Goal: Task Accomplishment & Management: Use online tool/utility

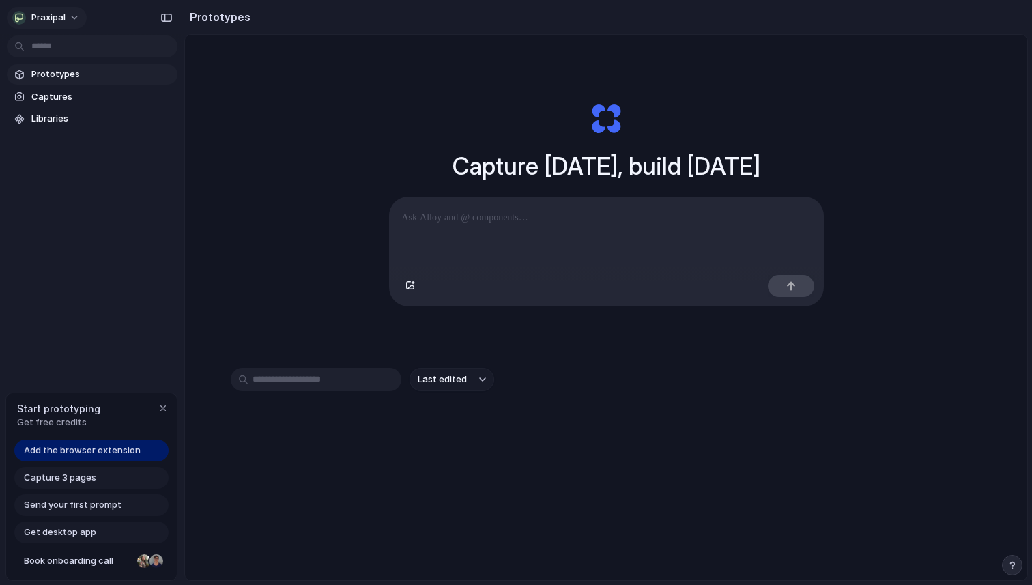
click at [71, 25] on button "praxipal" at bounding box center [47, 18] width 80 height 22
click at [69, 19] on div "Settings Invite members Change theme Sign out" at bounding box center [516, 292] width 1032 height 585
click at [431, 229] on div at bounding box center [607, 233] width 434 height 72
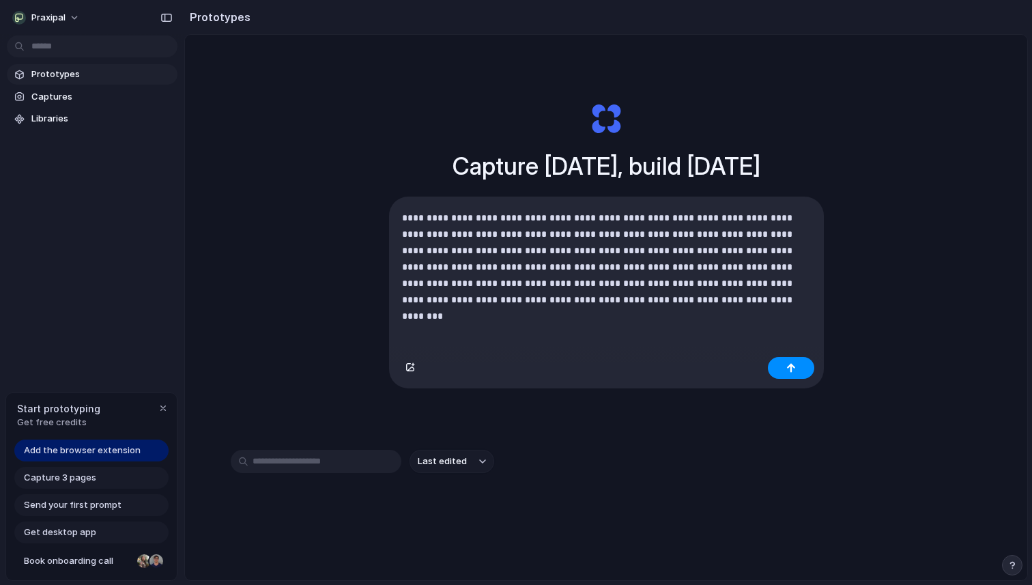
click at [520, 266] on p "**********" at bounding box center [606, 259] width 409 height 98
click at [779, 267] on p "**********" at bounding box center [606, 259] width 409 height 98
click at [650, 300] on p "**********" at bounding box center [606, 259] width 409 height 98
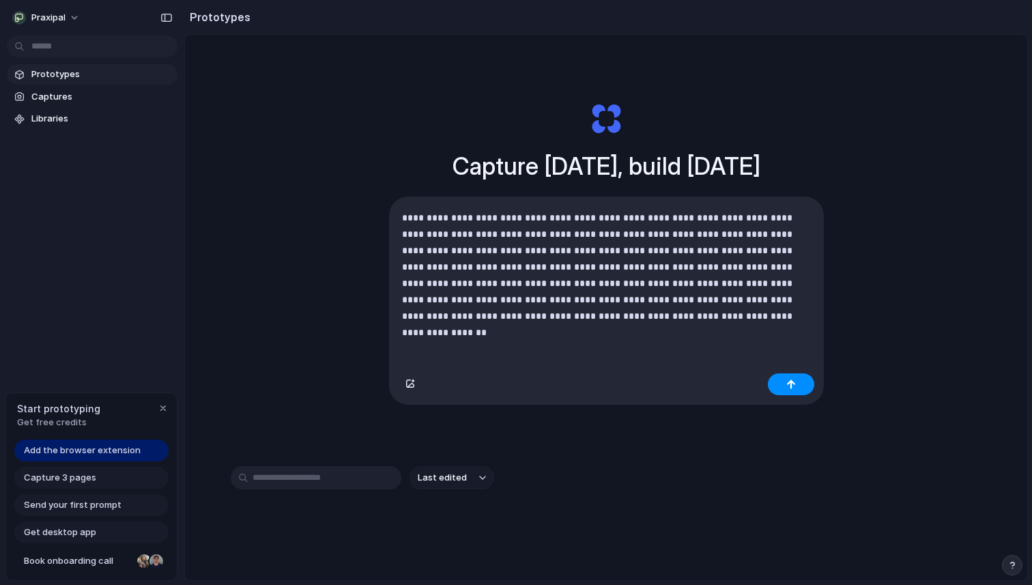
click at [656, 316] on p "**********" at bounding box center [606, 267] width 409 height 115
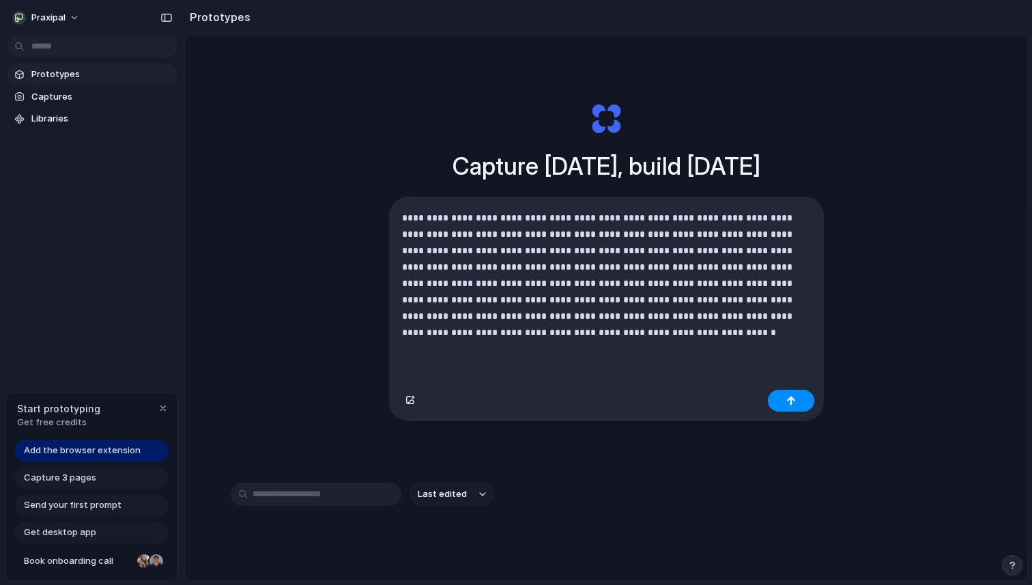
click at [645, 300] on p "**********" at bounding box center [606, 275] width 409 height 131
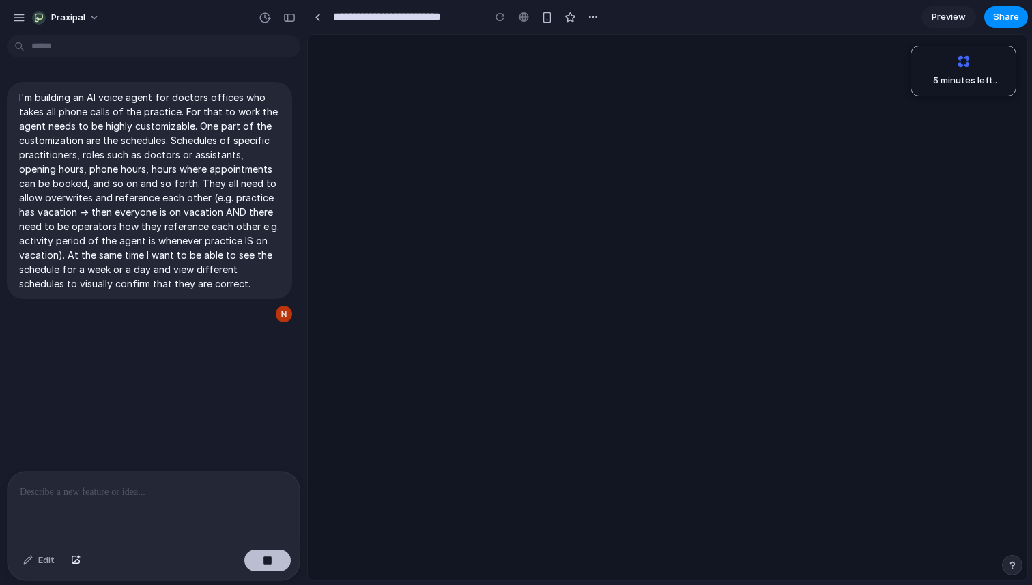
click at [276, 564] on button "button" at bounding box center [267, 561] width 46 height 22
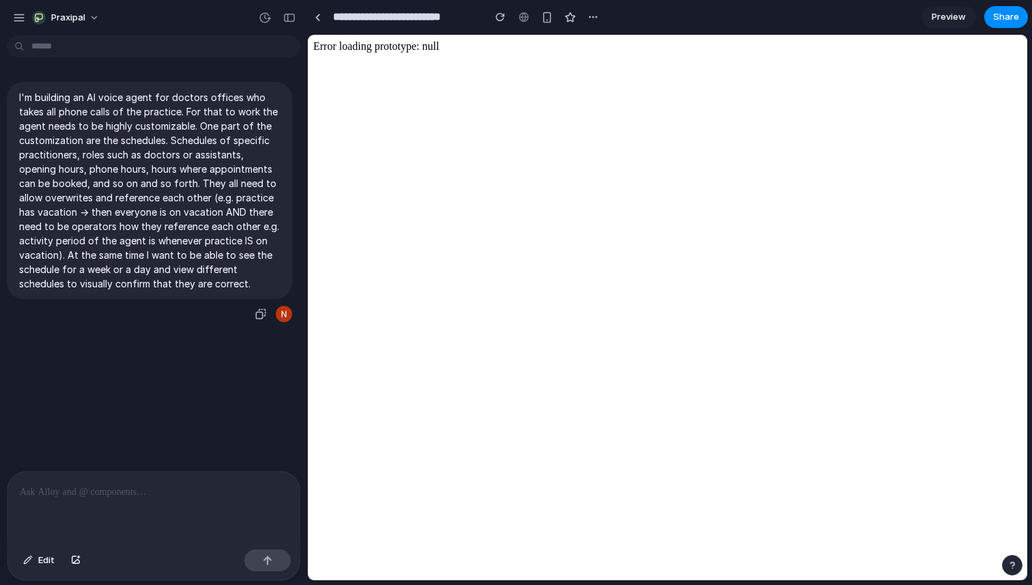
click at [218, 272] on p "I'm building an AI voice agent for doctors offices who takes all phone calls of…" at bounding box center [149, 190] width 261 height 201
click at [37, 563] on button "Edit" at bounding box center [38, 561] width 45 height 22
click at [230, 272] on p "I'm building an AI voice agent for doctors offices who takes all phone calls of…" at bounding box center [149, 190] width 261 height 201
click at [248, 280] on p "I'm building an AI voice agent for doctors offices who takes all phone calls of…" at bounding box center [149, 190] width 261 height 201
click at [277, 313] on div at bounding box center [284, 314] width 16 height 16
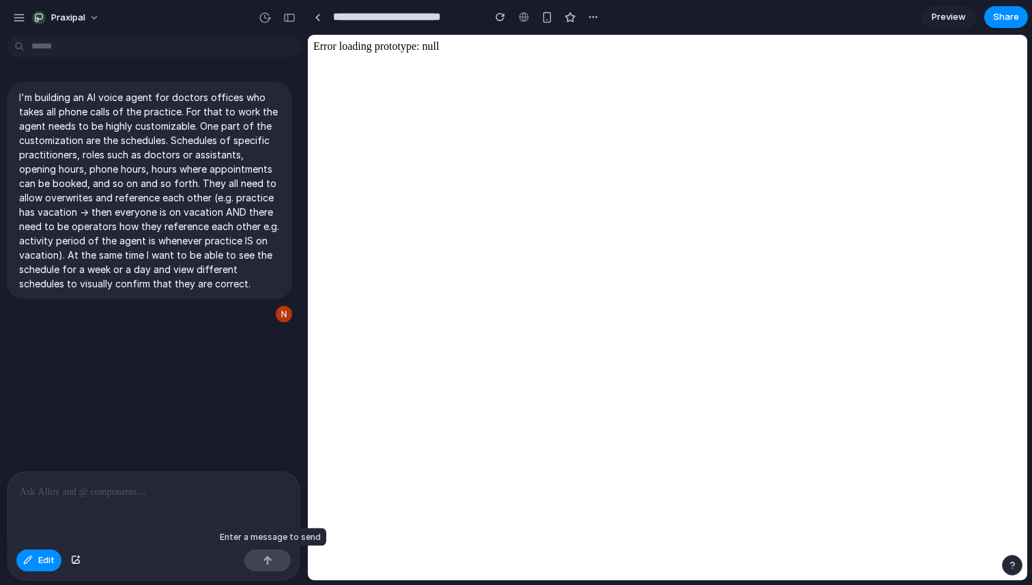
click at [268, 561] on div at bounding box center [267, 561] width 46 height 22
click at [38, 567] on button "Edit" at bounding box center [38, 561] width 45 height 22
click at [160, 267] on p "I'm building an AI voice agent for doctors offices who takes all phone calls of…" at bounding box center [149, 190] width 261 height 201
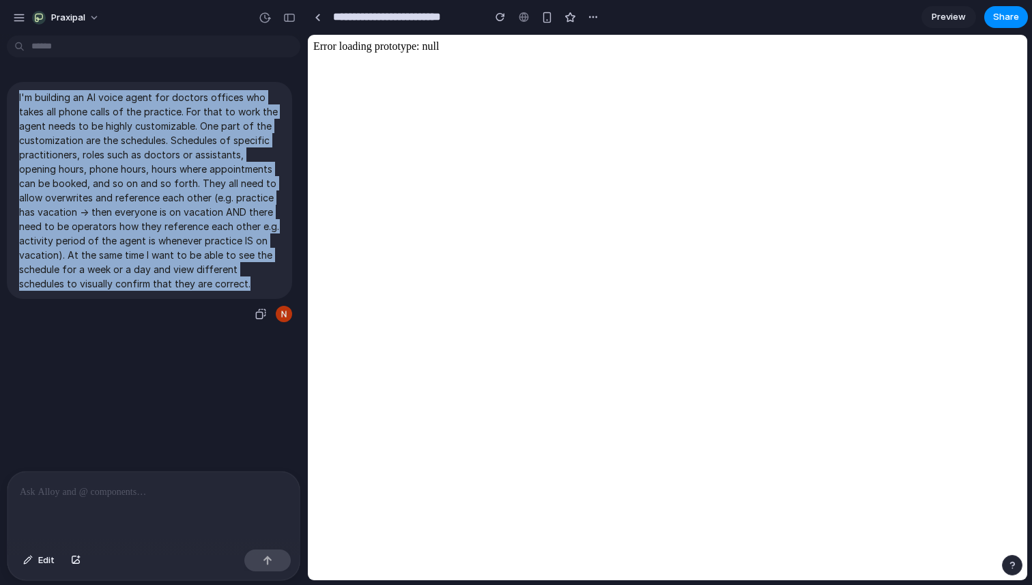
drag, startPoint x: 249, startPoint y: 287, endPoint x: 10, endPoint y: 100, distance: 304.5
click at [10, 99] on div "I'm building an AI voice agent for doctors offices who takes all phone calls of…" at bounding box center [149, 190] width 285 height 217
copy p "I'm building an AI voice agent for doctors offices who takes all phone calls of…"
click at [323, 23] on link at bounding box center [317, 17] width 20 height 20
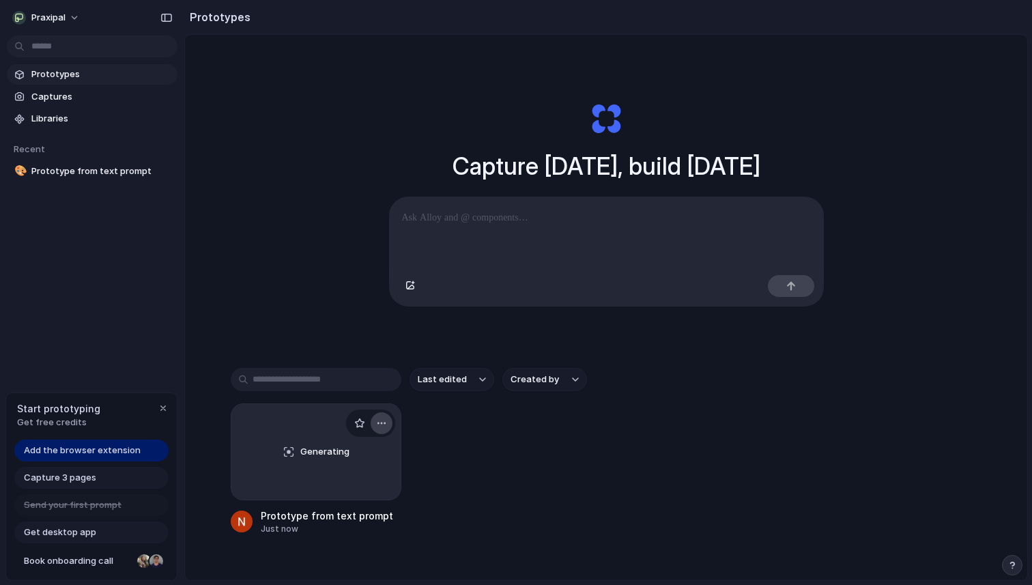
click at [384, 425] on div "button" at bounding box center [381, 423] width 11 height 11
click at [354, 498] on li "Delete" at bounding box center [342, 499] width 97 height 22
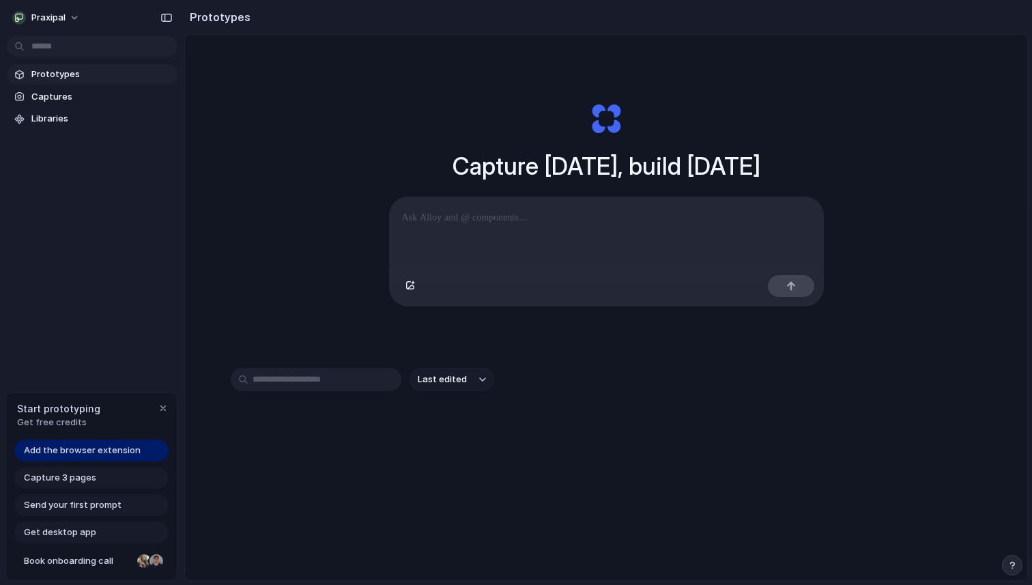
click at [486, 226] on p at bounding box center [606, 218] width 409 height 16
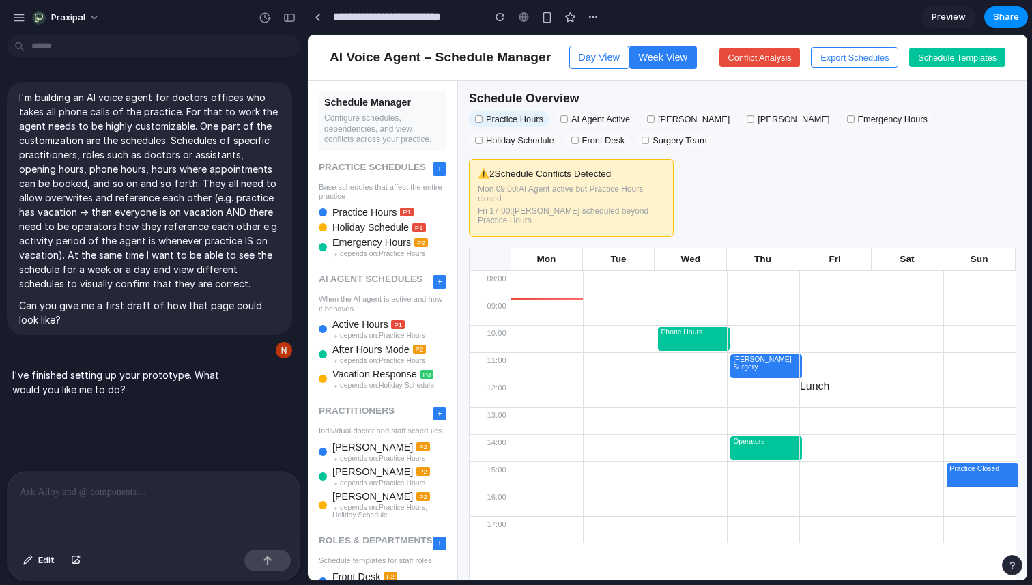
click at [387, 231] on span "Holiday Schedule" at bounding box center [371, 227] width 76 height 11
select select "*"
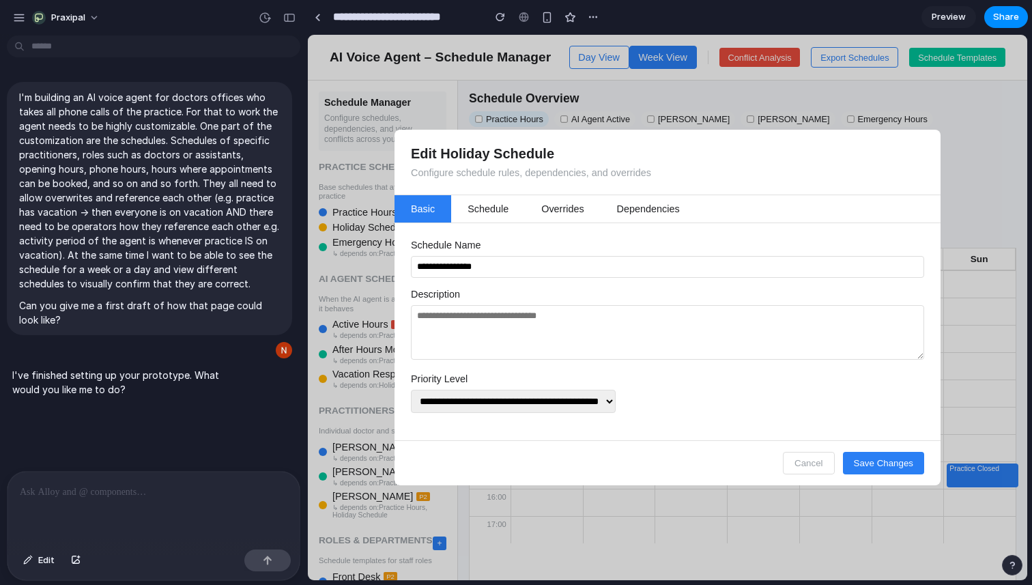
click at [496, 201] on button "schedule" at bounding box center [488, 208] width 74 height 27
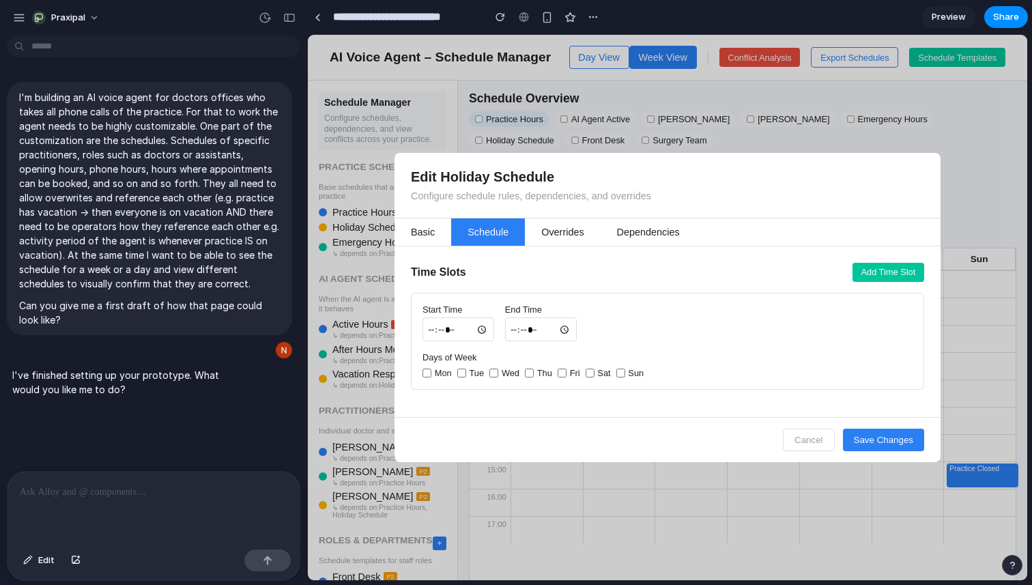
click at [427, 234] on button "basic" at bounding box center [423, 232] width 57 height 27
select select "*"
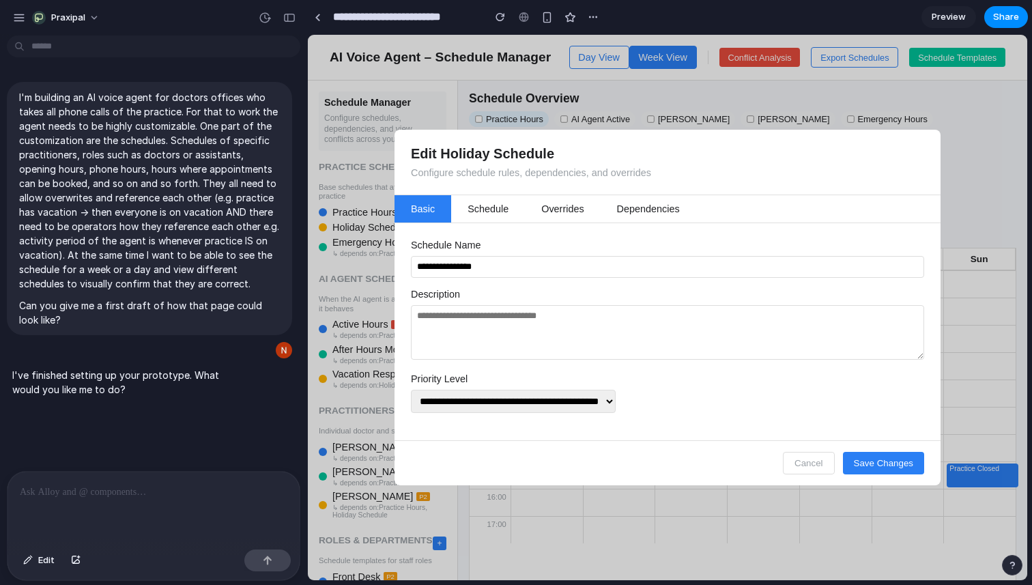
click at [558, 223] on div "**********" at bounding box center [668, 331] width 546 height 217
click at [561, 209] on button "overrides" at bounding box center [562, 208] width 75 height 27
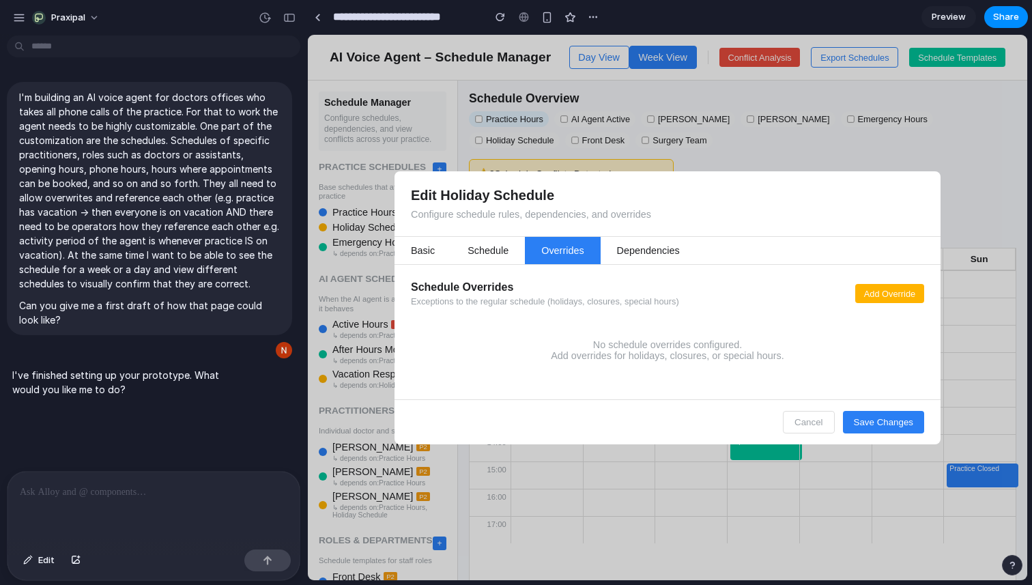
click at [490, 239] on button "schedule" at bounding box center [488, 250] width 74 height 27
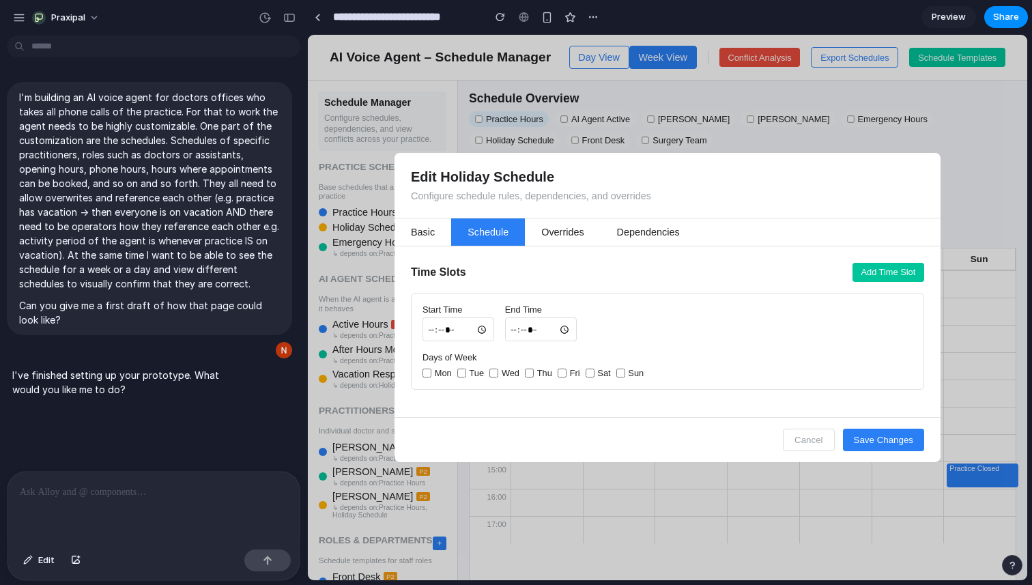
click at [441, 225] on button "basic" at bounding box center [423, 232] width 57 height 27
select select "*"
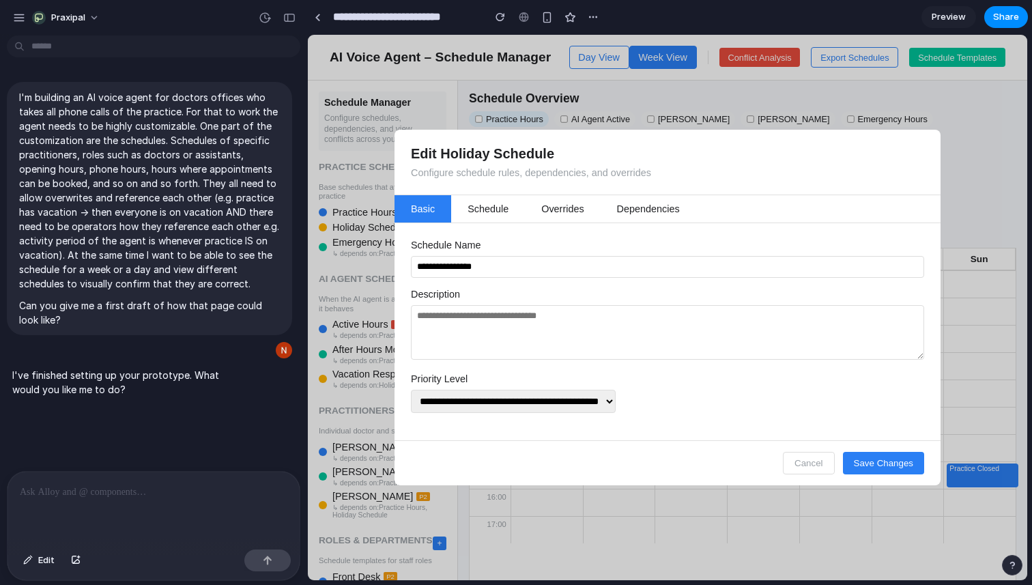
click at [582, 208] on button "overrides" at bounding box center [562, 208] width 75 height 27
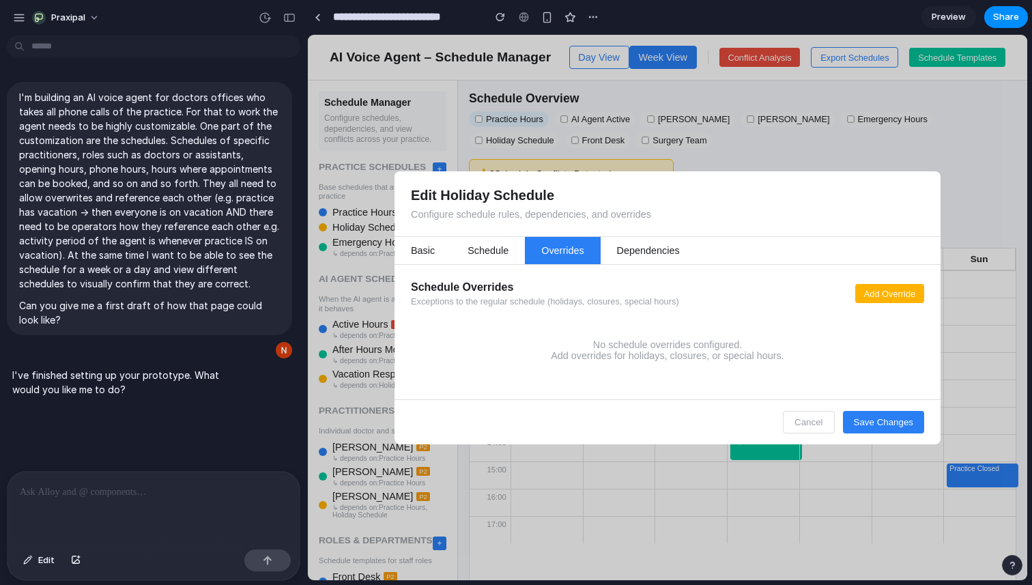
click at [639, 241] on button "dependencies" at bounding box center [649, 250] width 96 height 27
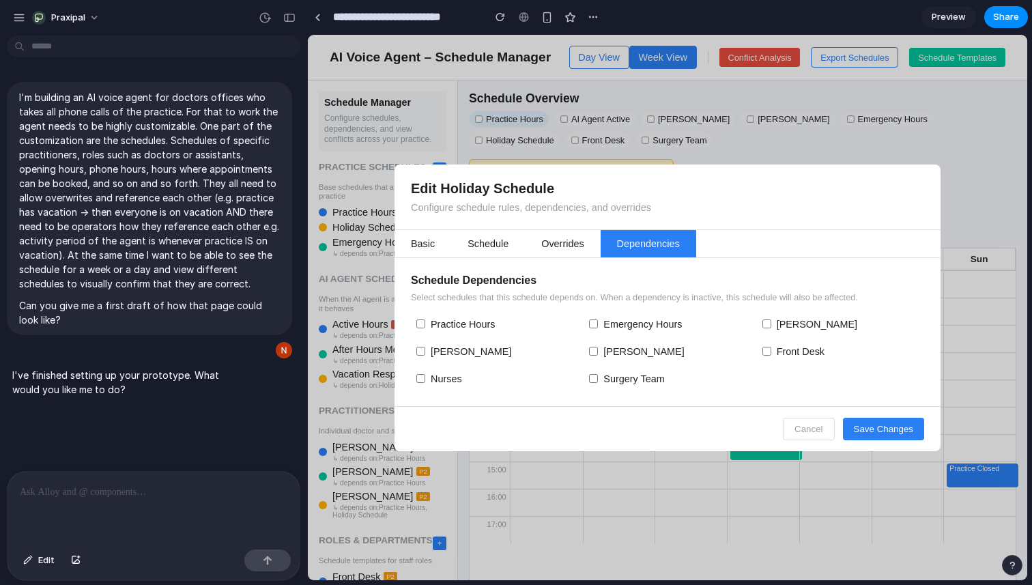
click at [587, 322] on label "Emergency Hours" at bounding box center [667, 324] width 167 height 22
click at [579, 240] on button "overrides" at bounding box center [562, 243] width 75 height 27
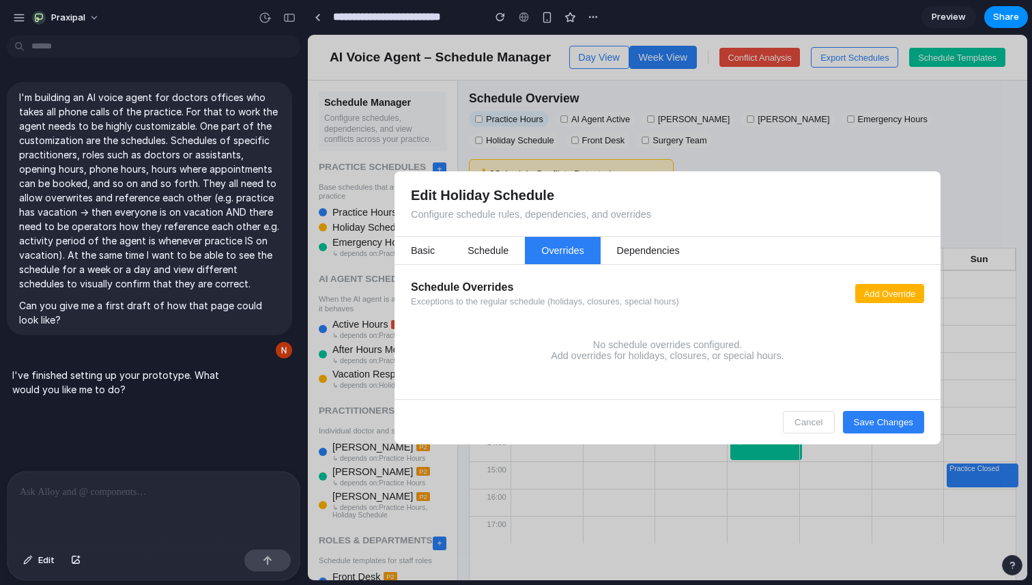
click at [890, 291] on span "Add Override" at bounding box center [889, 294] width 51 height 10
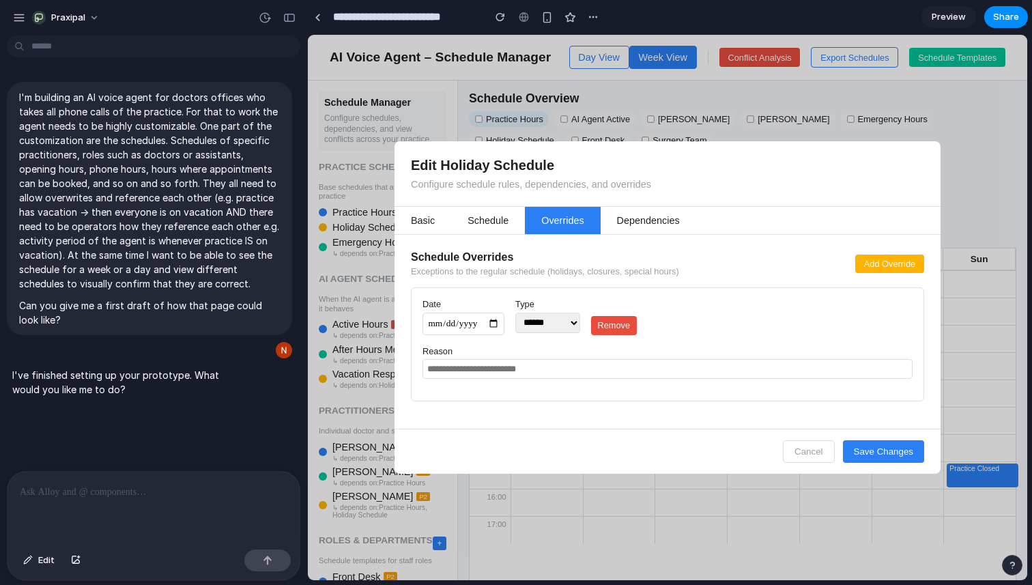
click at [737, 369] on input "text" at bounding box center [668, 369] width 490 height 20
click at [545, 325] on select "**********" at bounding box center [548, 323] width 65 height 20
click at [516, 313] on select "**********" at bounding box center [548, 323] width 65 height 20
click at [630, 323] on span "Remove" at bounding box center [613, 325] width 33 height 10
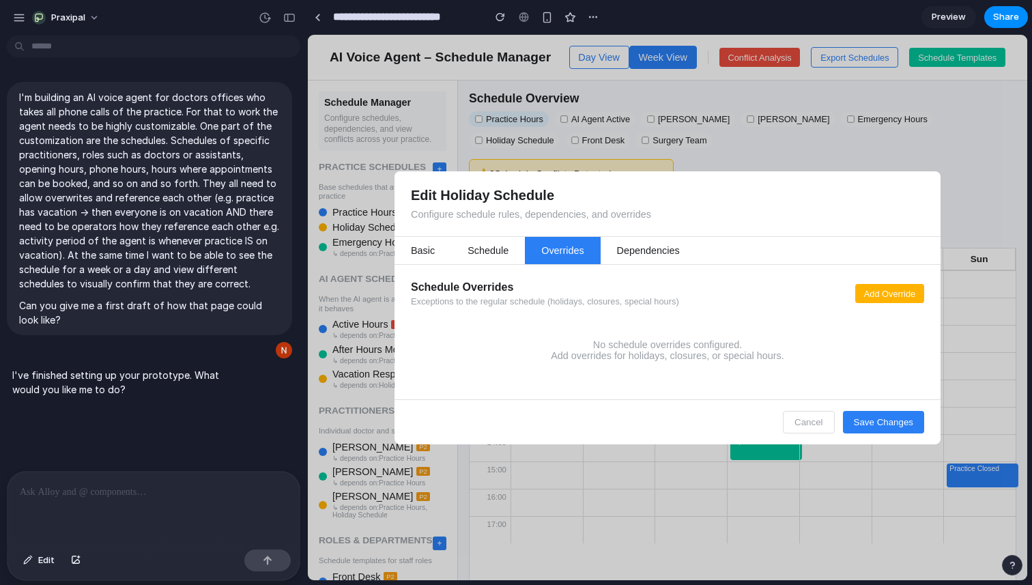
click at [432, 251] on button "basic" at bounding box center [423, 250] width 57 height 27
select select "*"
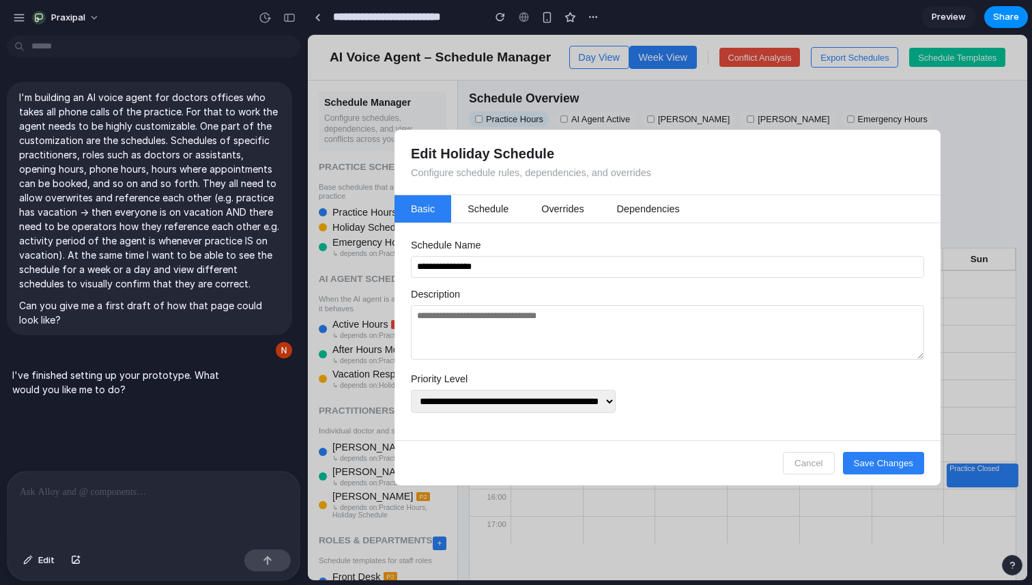
click at [804, 465] on span "Cancel" at bounding box center [809, 463] width 29 height 10
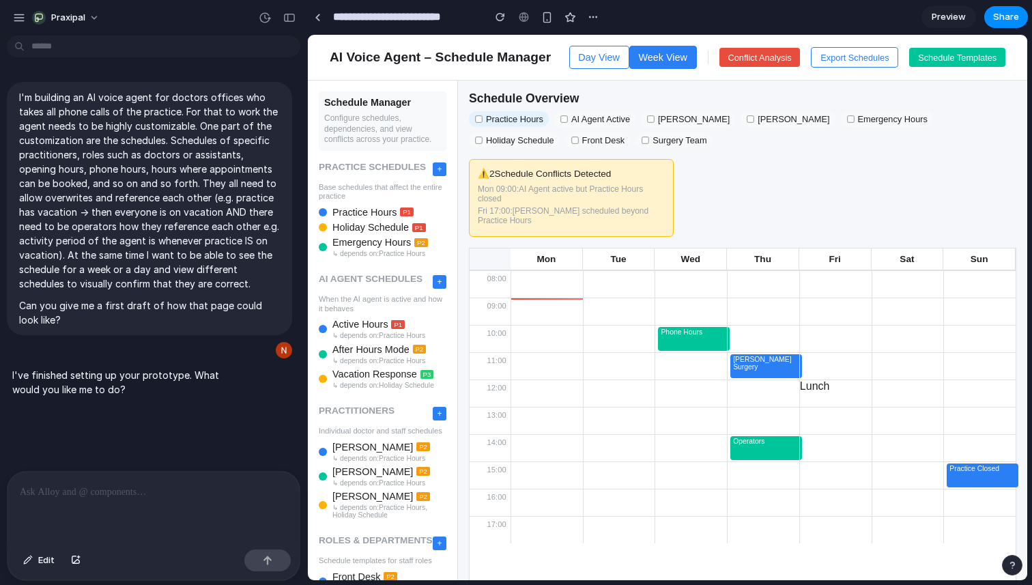
click at [675, 59] on button "Week View" at bounding box center [664, 57] width 68 height 23
click at [604, 52] on button "Day View" at bounding box center [599, 57] width 60 height 23
click at [597, 53] on button "Day View" at bounding box center [599, 57] width 60 height 23
click at [598, 58] on button "Day View" at bounding box center [599, 57] width 60 height 23
click at [952, 55] on span "Schedule Templates" at bounding box center [957, 58] width 79 height 10
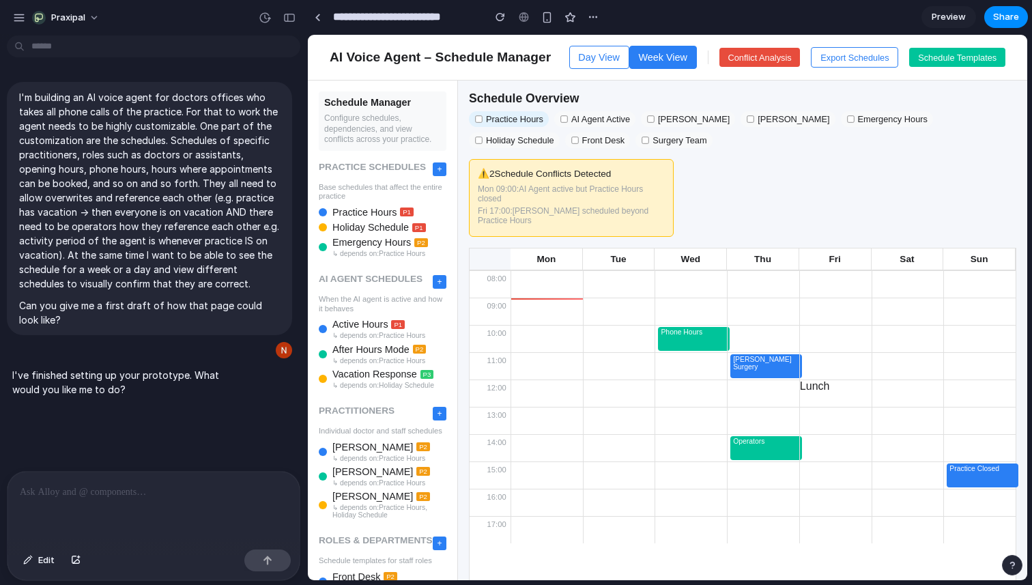
click at [952, 55] on span "Schedule Templates" at bounding box center [957, 58] width 79 height 10
click at [440, 170] on span "+" at bounding box center [439, 170] width 5 height 10
select select "*"
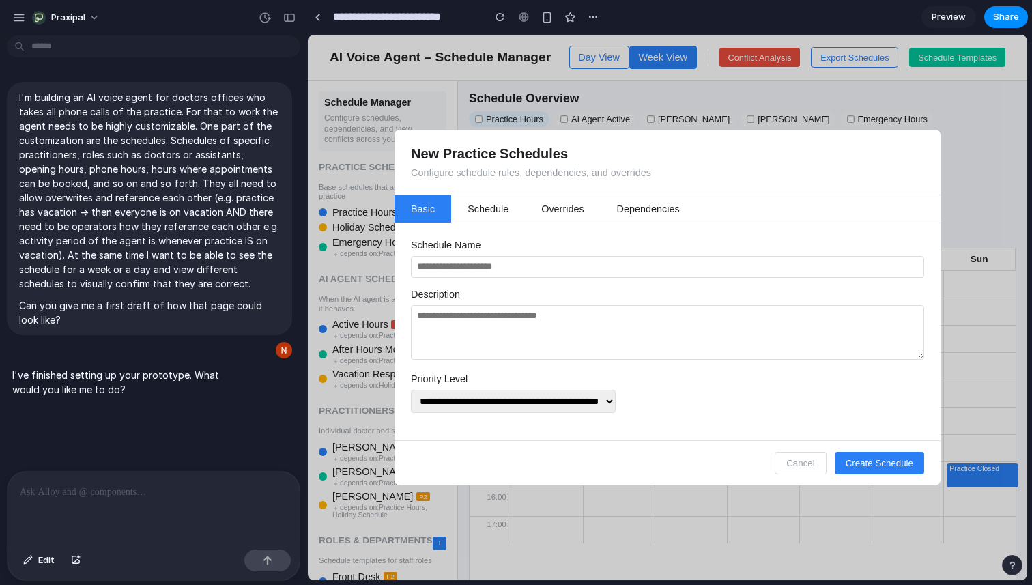
click at [810, 462] on span "Cancel" at bounding box center [801, 463] width 29 height 10
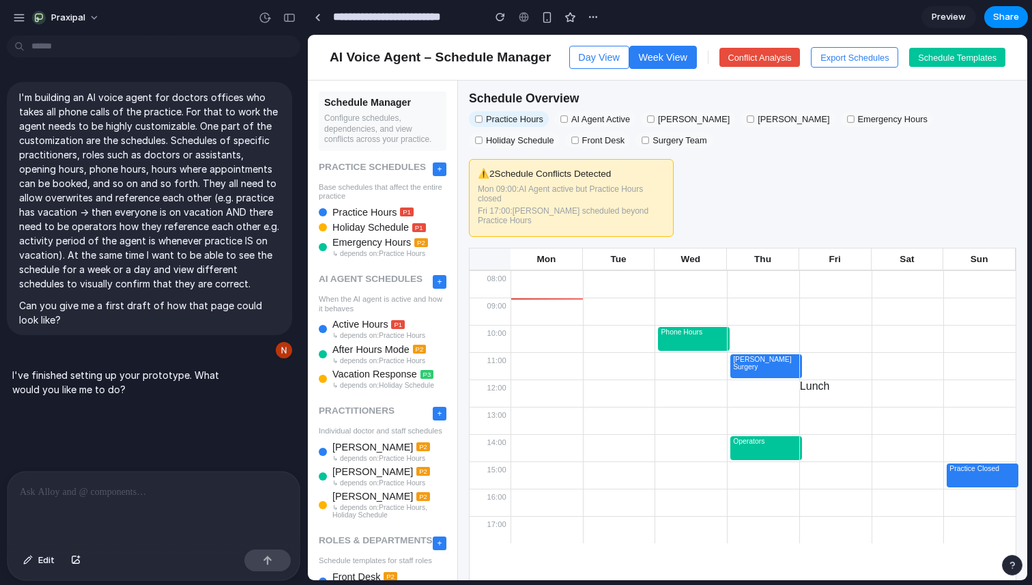
click at [351, 211] on span "Practice Hours" at bounding box center [365, 212] width 64 height 11
select select "*"
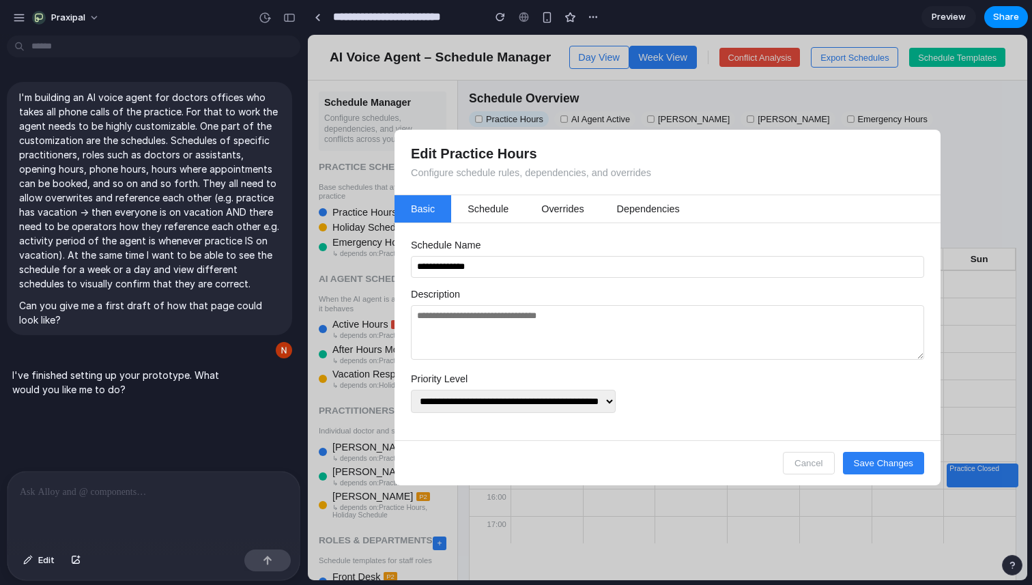
click at [451, 396] on select "**********" at bounding box center [513, 401] width 205 height 23
click at [411, 390] on select "**********" at bounding box center [513, 401] width 205 height 23
click at [806, 464] on span "Cancel" at bounding box center [809, 463] width 29 height 10
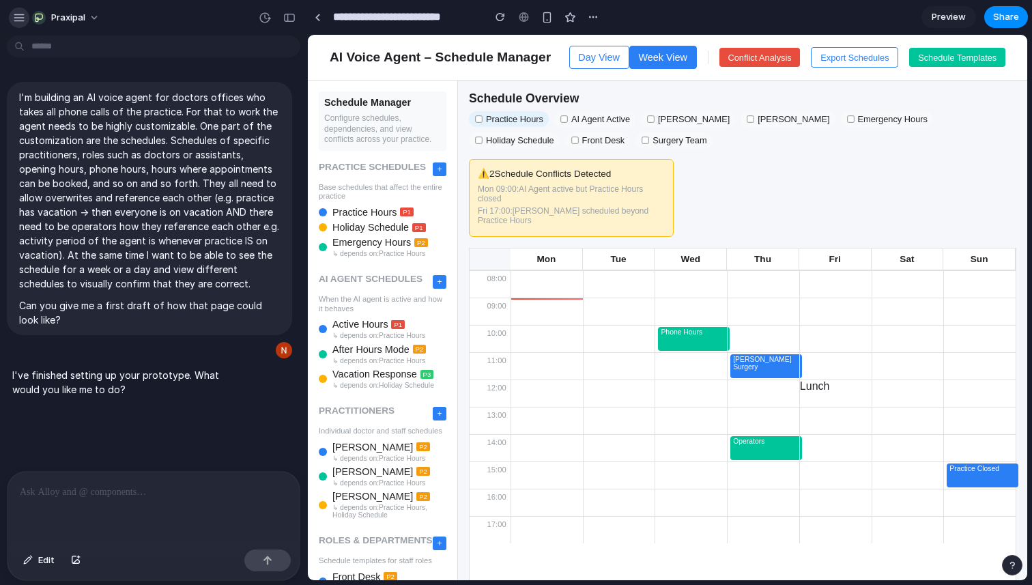
click at [20, 18] on div "button" at bounding box center [19, 18] width 12 height 12
click at [25, 13] on div "button" at bounding box center [19, 18] width 12 height 12
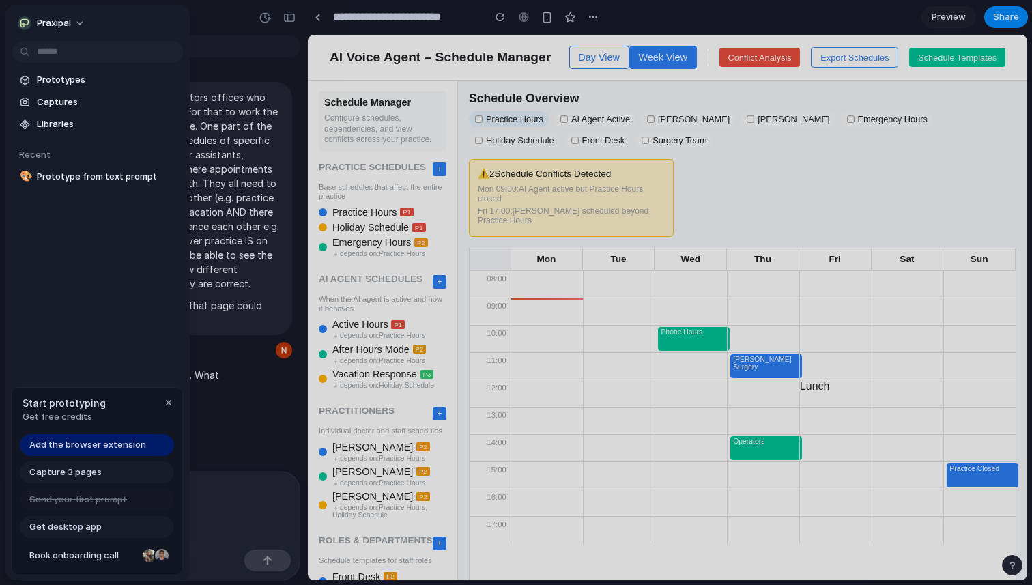
click at [76, 453] on link "Add the browser extension" at bounding box center [97, 445] width 154 height 22
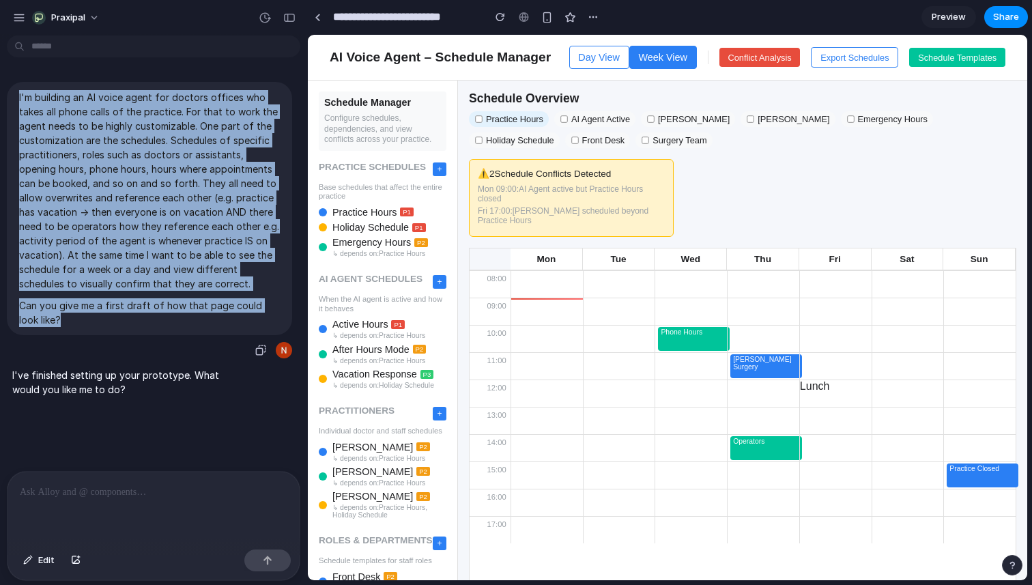
drag, startPoint x: 44, startPoint y: 320, endPoint x: 18, endPoint y: 96, distance: 224.8
click at [18, 96] on div "I'm building an AI voice agent for doctors offices who takes all phone calls of…" at bounding box center [149, 208] width 285 height 253
copy span "I'm building an AI voice agent for doctors offices who takes all phone calls of…"
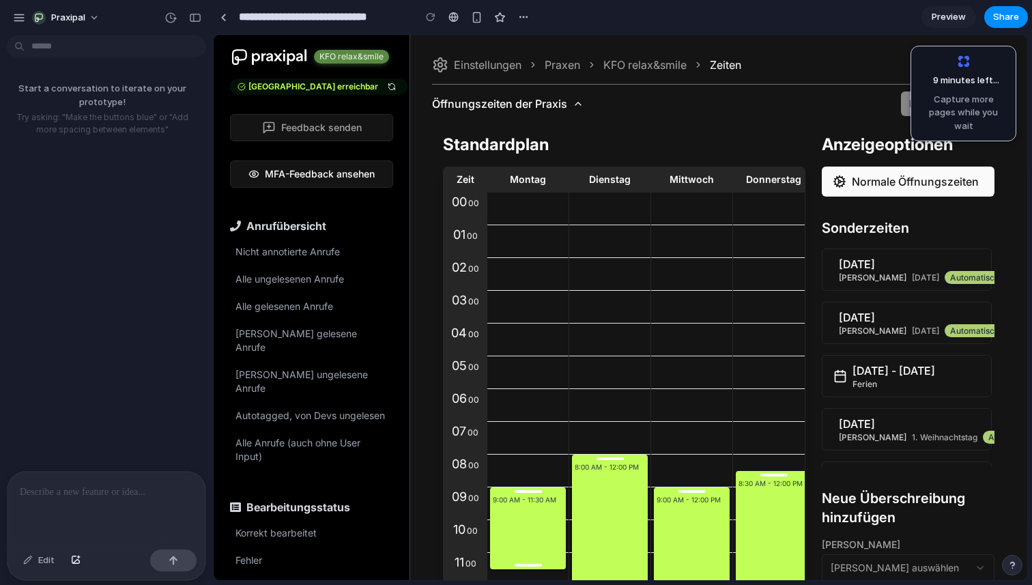
drag, startPoint x: 307, startPoint y: 227, endPoint x: 213, endPoint y: 229, distance: 93.6
click at [861, 568] on button "Grund auswählen" at bounding box center [908, 567] width 173 height 27
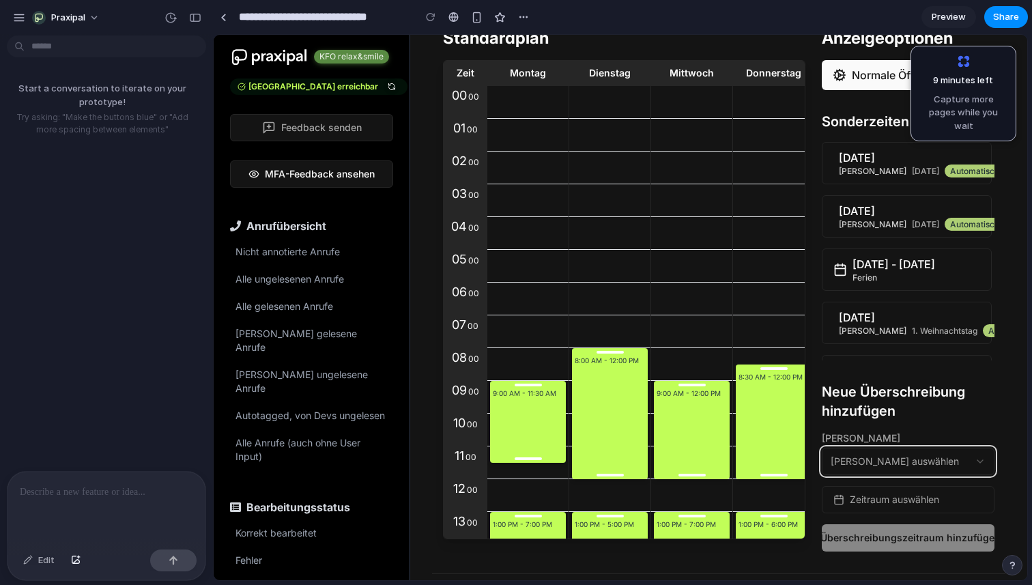
scroll to position [117, 0]
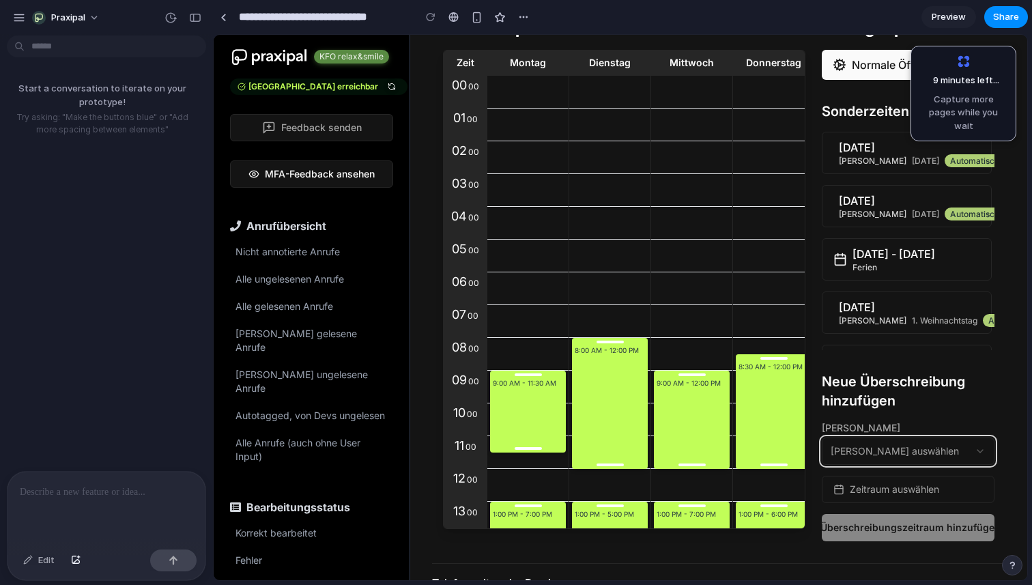
click at [950, 445] on button "Grund auswählen" at bounding box center [908, 451] width 173 height 27
click at [70, 495] on p at bounding box center [106, 492] width 173 height 16
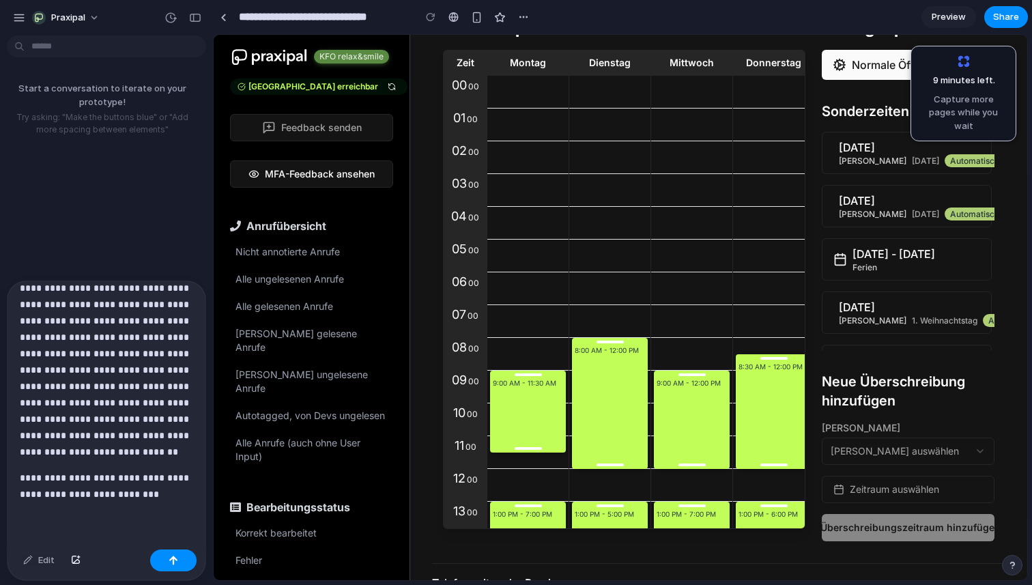
scroll to position [196, 0]
drag, startPoint x: 137, startPoint y: 489, endPoint x: 14, endPoint y: 480, distance: 123.2
click at [14, 480] on div "**********" at bounding box center [107, 314] width 198 height 459
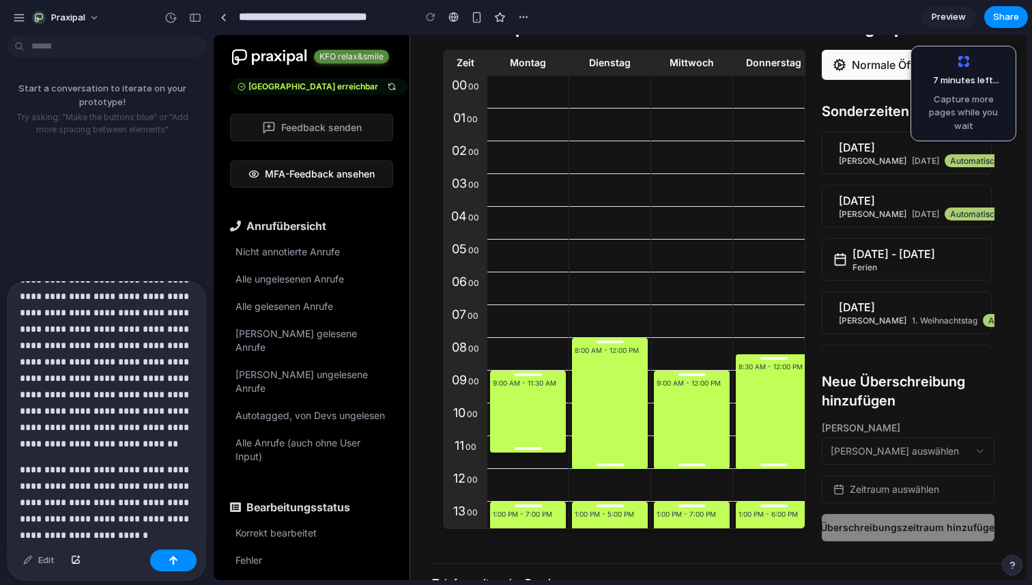
scroll to position [0, 0]
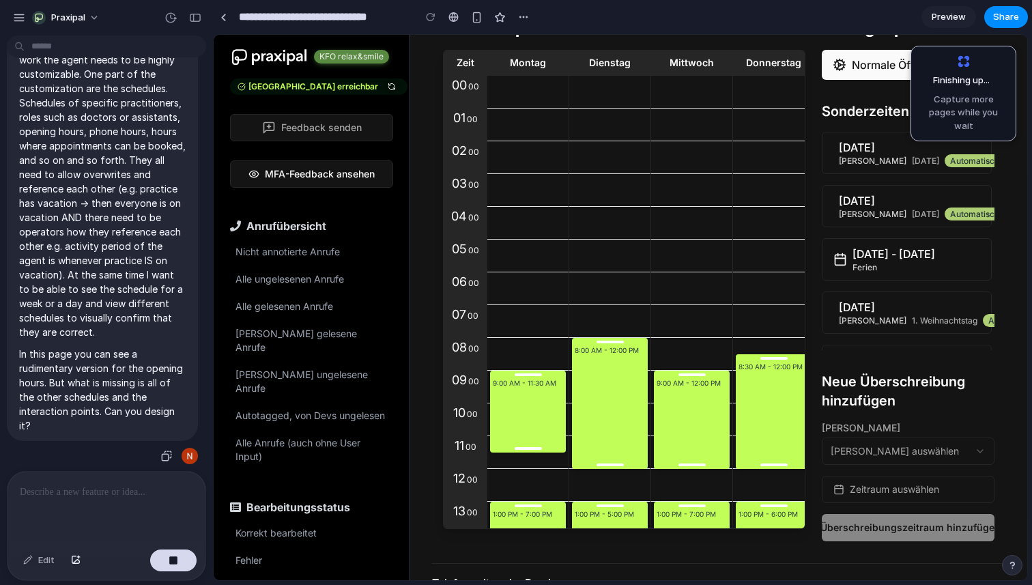
click at [132, 282] on p "I'm building an AI voice agent for doctors offices who takes all phone calls of…" at bounding box center [102, 175] width 167 height 330
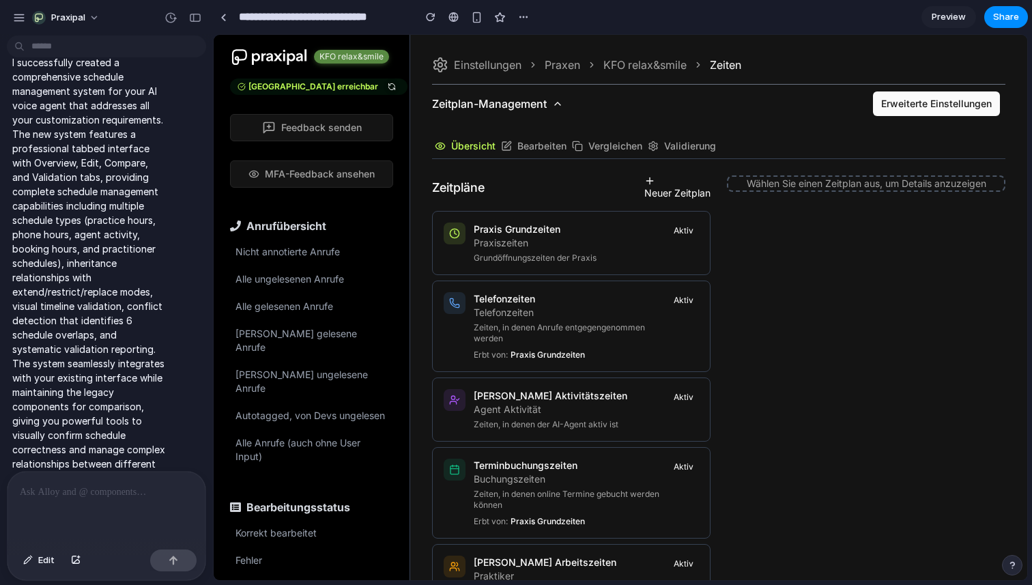
click at [552, 227] on h4 "Praxis Grundzeiten" at bounding box center [535, 230] width 123 height 14
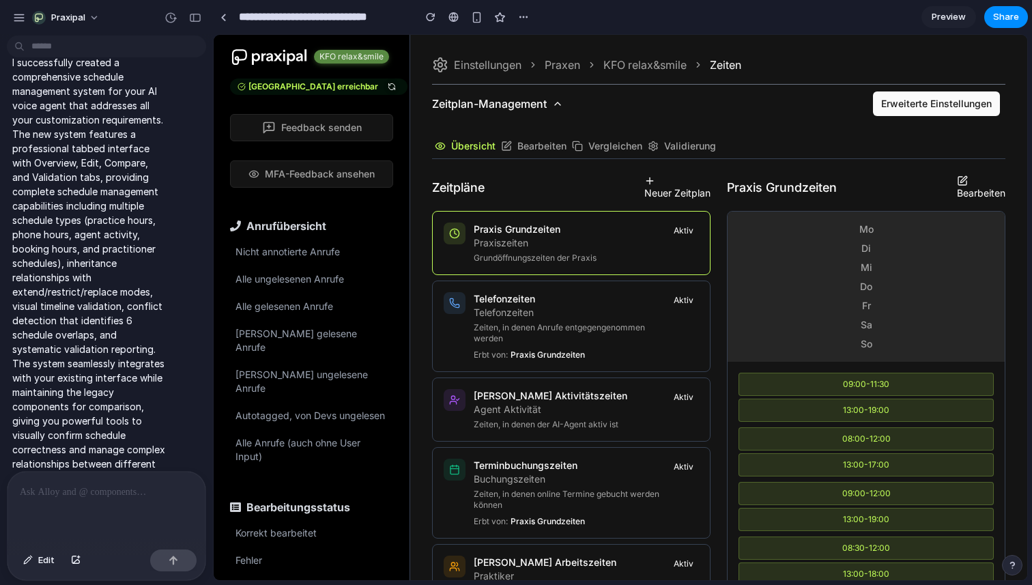
click at [569, 299] on h4 "Telefonzeiten" at bounding box center [571, 299] width 195 height 14
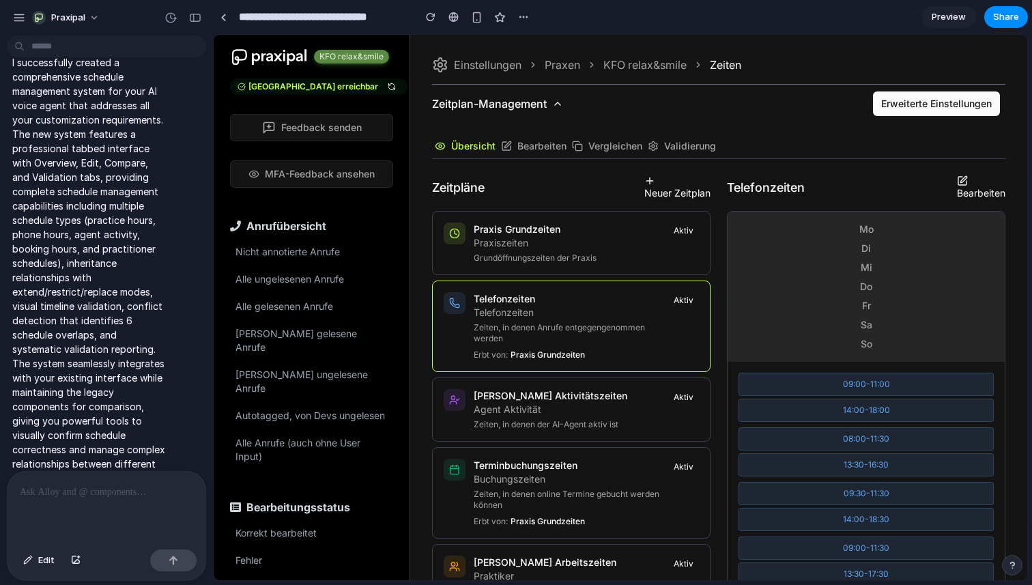
click at [572, 407] on p "Agent Aktivität" at bounding box center [551, 410] width 154 height 14
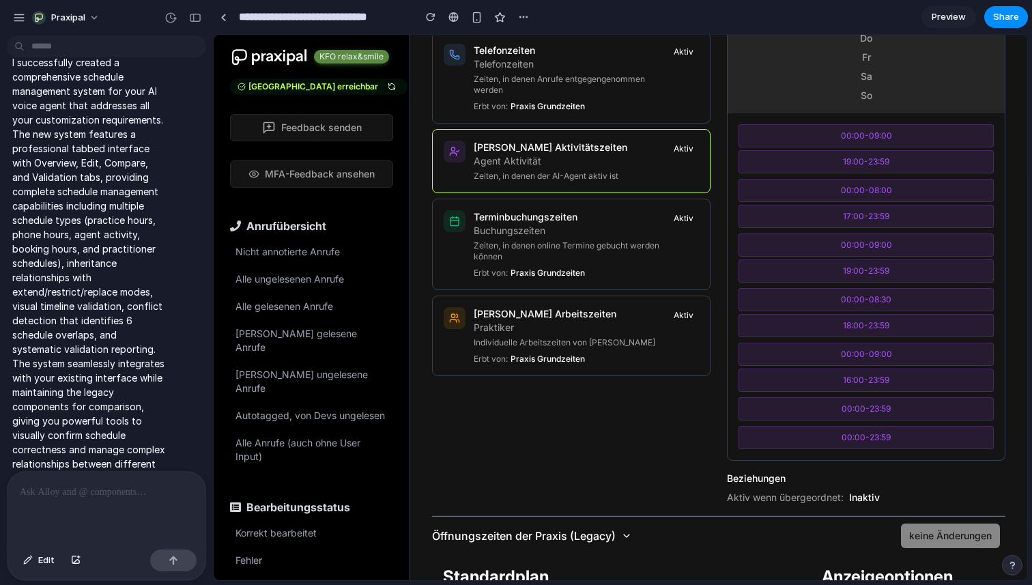
scroll to position [270, 0]
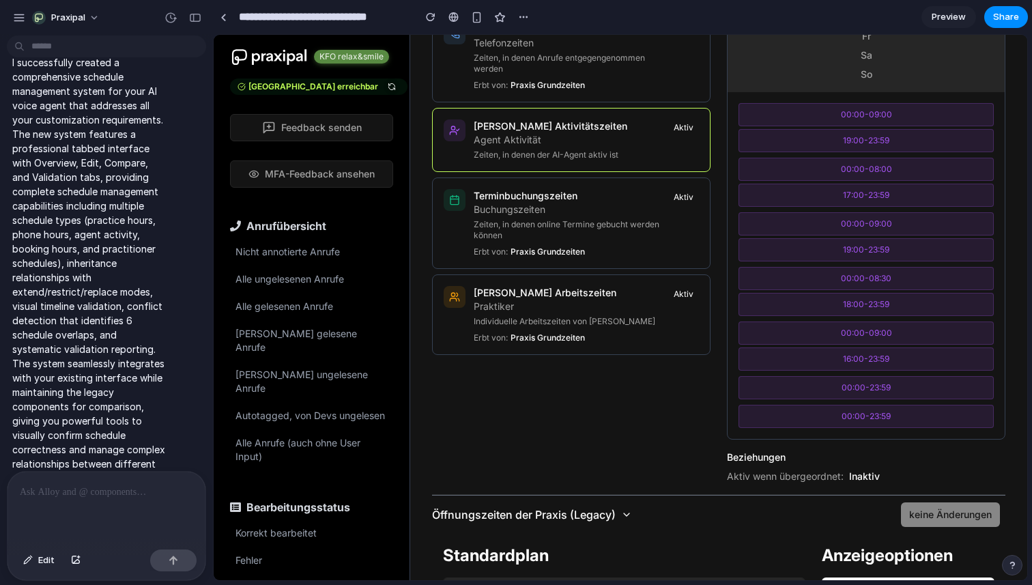
click at [585, 221] on p "Zeiten, in denen online Termine gebucht werden können" at bounding box center [571, 230] width 195 height 22
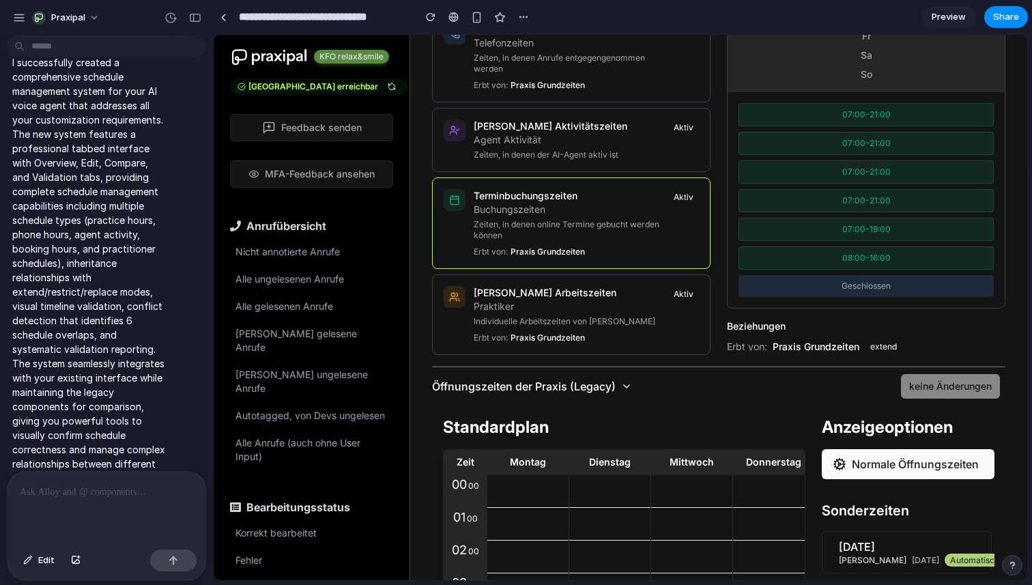
click at [595, 314] on div "Dr. Müller Arbeitszeiten Praktiker Individuelle Arbeitszeiten von Dr. Müller Er…" at bounding box center [565, 314] width 182 height 57
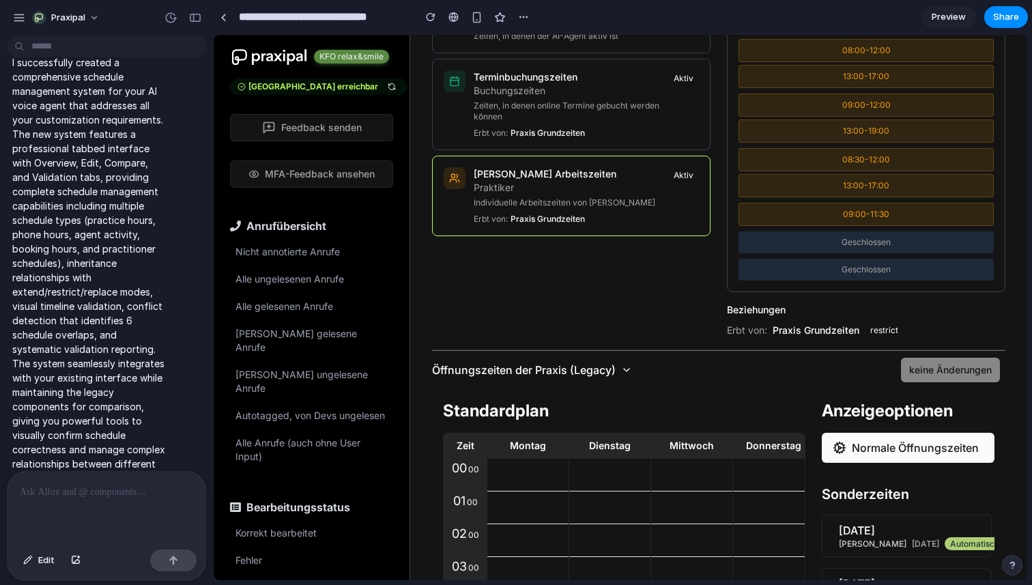
scroll to position [387, 0]
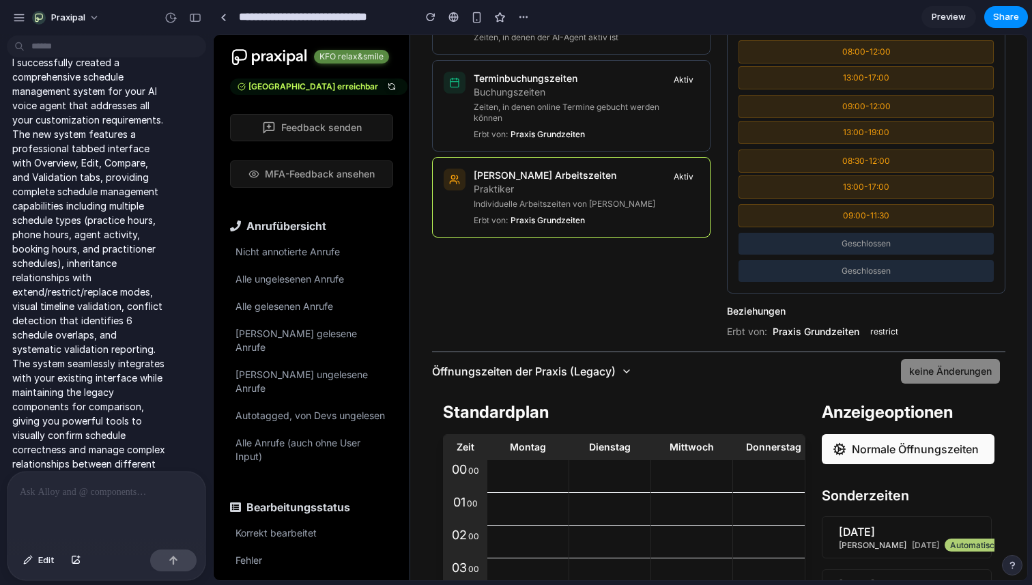
click at [535, 12] on section "**********" at bounding box center [620, 17] width 815 height 34
click at [529, 17] on div "button" at bounding box center [523, 17] width 11 height 11
click at [529, 17] on div "Duplicate Delete" at bounding box center [516, 292] width 1032 height 585
click at [944, 21] on span "Preview" at bounding box center [949, 17] width 34 height 14
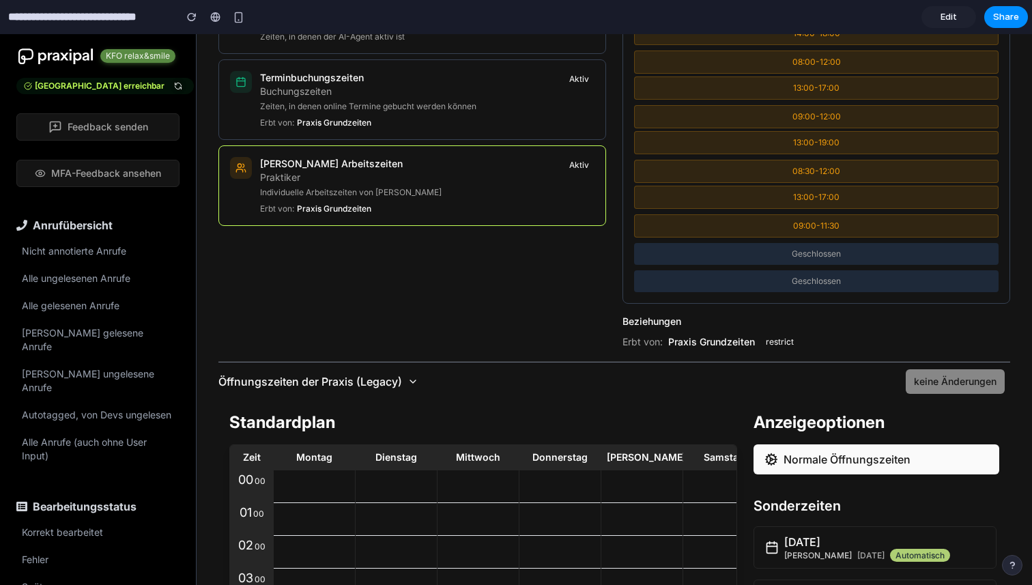
click at [511, 278] on div "Zeitpläne Neuer Zeitplan Praxis Grundzeiten Praxiszeiten Grundöffnungszeiten de…" at bounding box center [413, 75] width 388 height 552
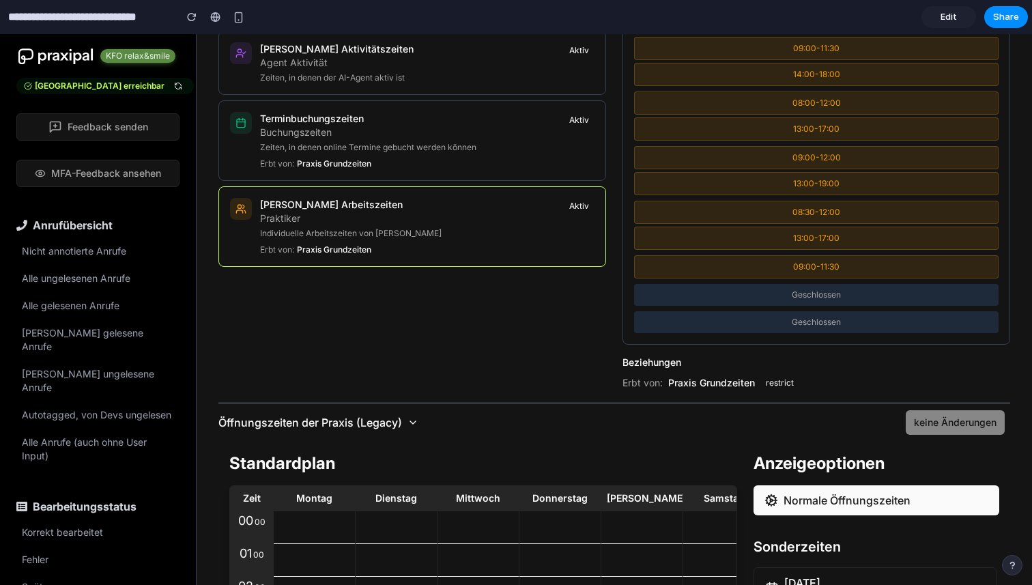
scroll to position [332, 0]
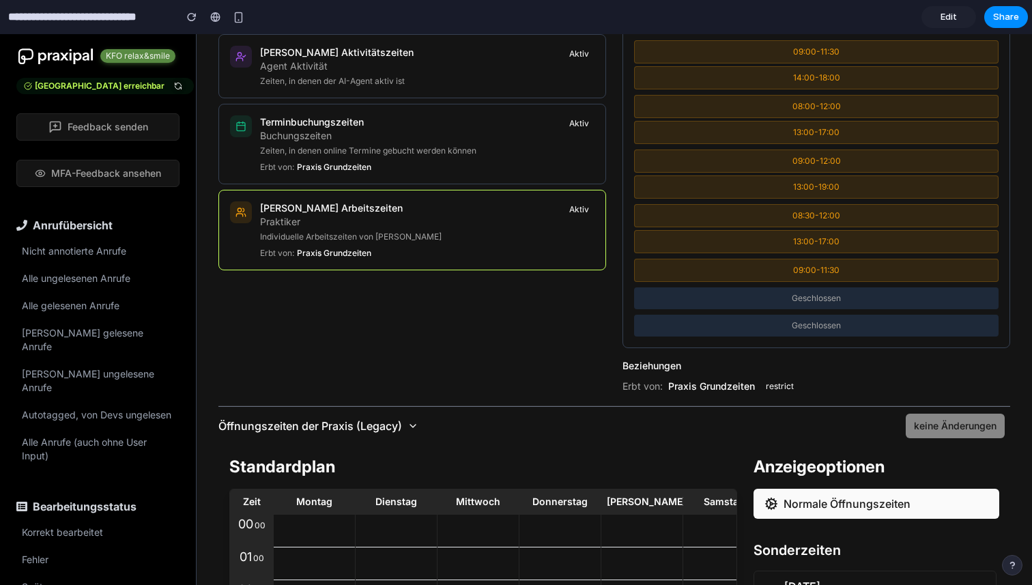
click at [470, 160] on div "Terminbuchungszeiten Buchungszeiten Zeiten, in denen online Termine gebucht wer…" at bounding box center [368, 143] width 216 height 57
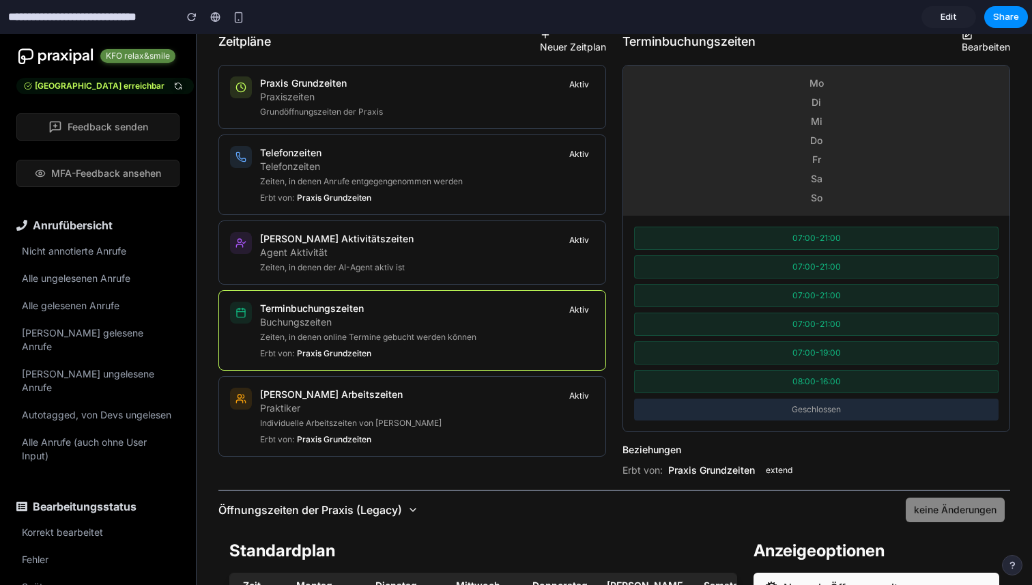
scroll to position [137, 0]
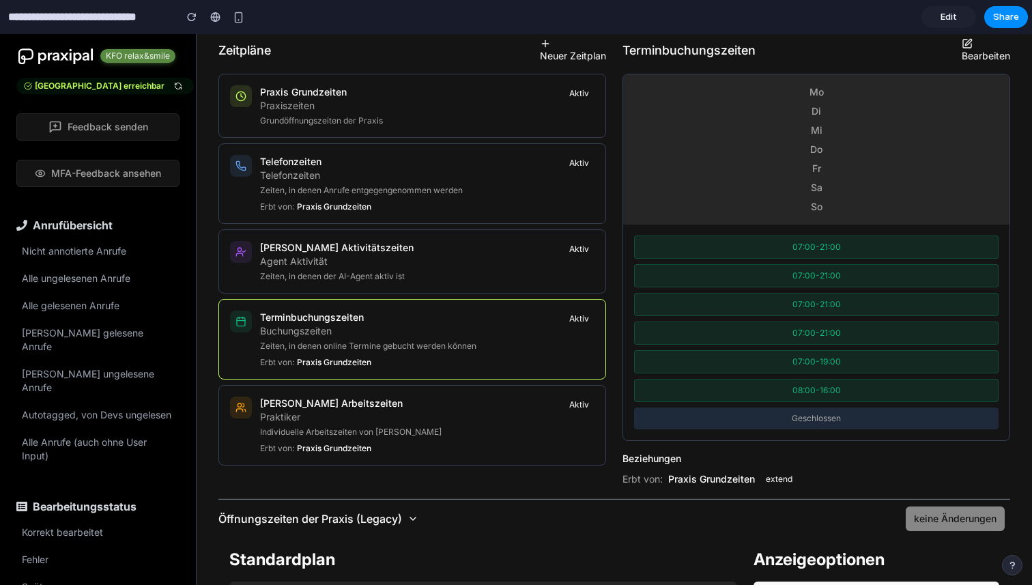
click at [785, 480] on span "extend" at bounding box center [780, 479] width 38 height 16
click at [415, 245] on div "Luna Aktivitätszeiten Agent Aktivität Zeiten, in denen der AI-Agent aktiv ist A…" at bounding box center [412, 261] width 365 height 41
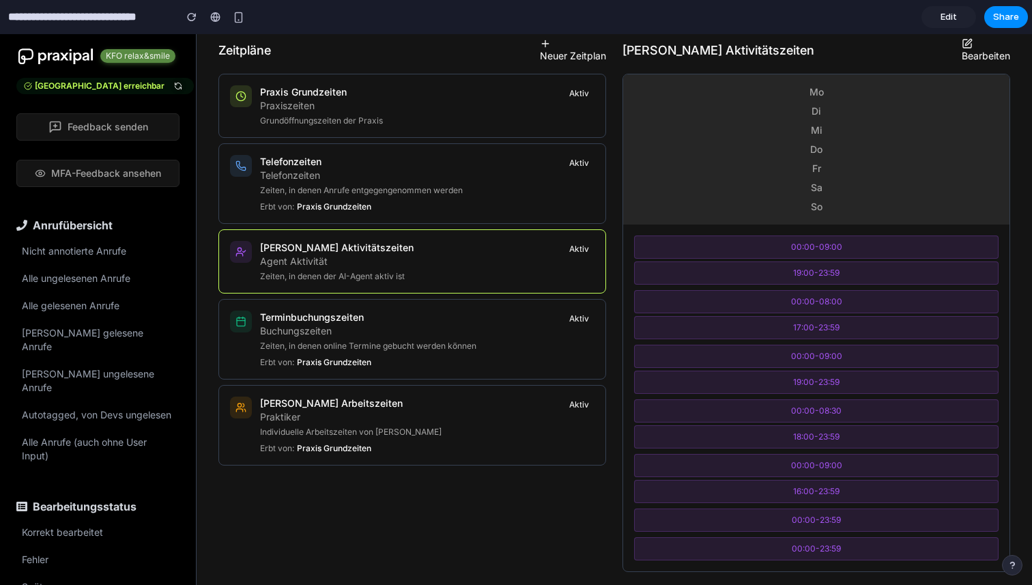
click at [403, 174] on p "Telefonzeiten" at bounding box center [361, 176] width 203 height 14
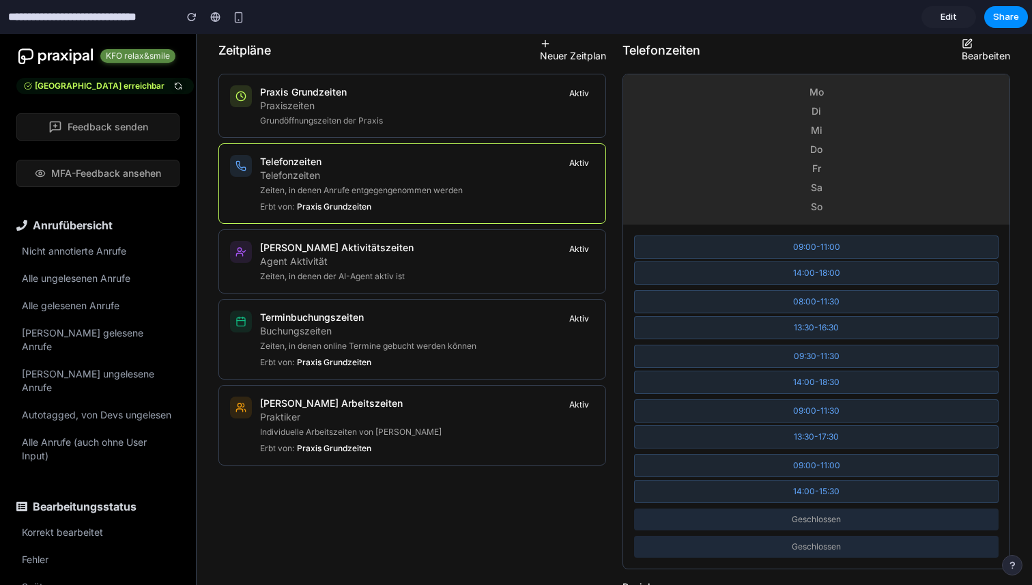
click at [400, 114] on div "Praxis Grundzeiten Praxiszeiten Grundöffnungszeiten der Praxis Aktiv" at bounding box center [412, 105] width 365 height 41
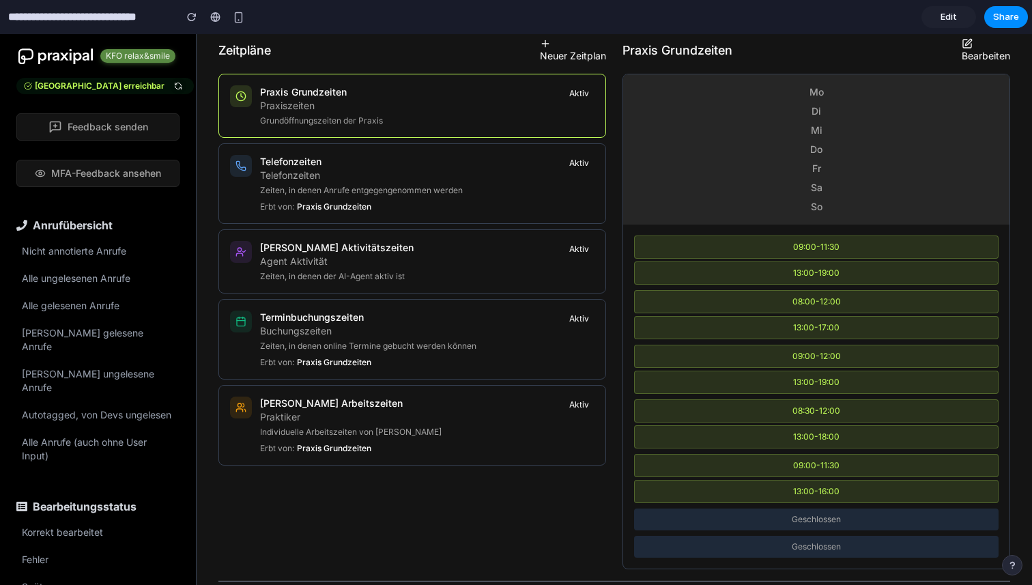
click at [408, 175] on p "Telefonzeiten" at bounding box center [361, 176] width 203 height 14
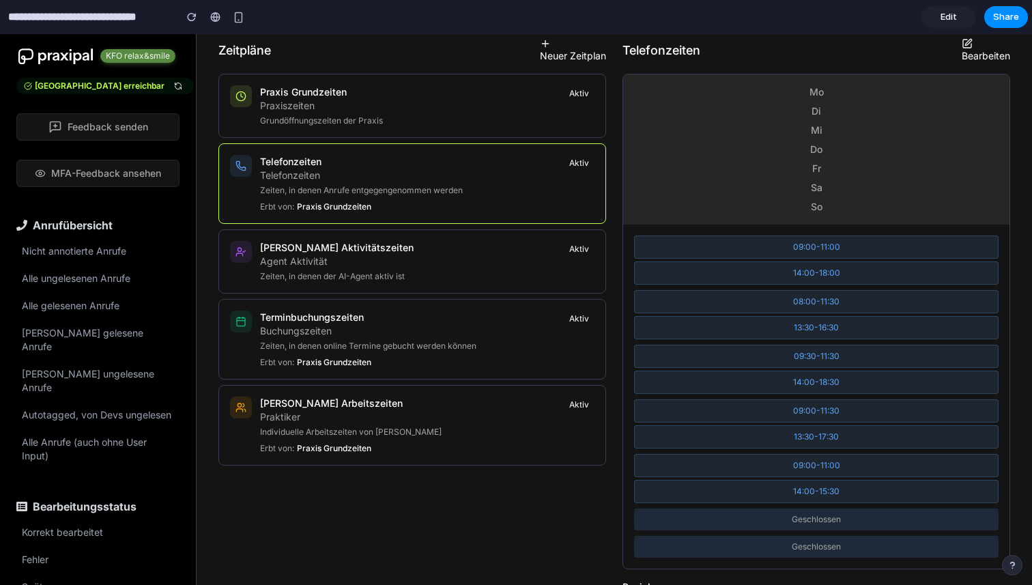
click at [408, 217] on div "Telefonzeiten Telefonzeiten Zeiten, in denen Anrufe entgegengenommen werden Erb…" at bounding box center [413, 183] width 388 height 81
click at [412, 254] on div "Luna Aktivitätszeiten Agent Aktivität Zeiten, in denen der AI-Agent aktiv ist A…" at bounding box center [412, 261] width 365 height 41
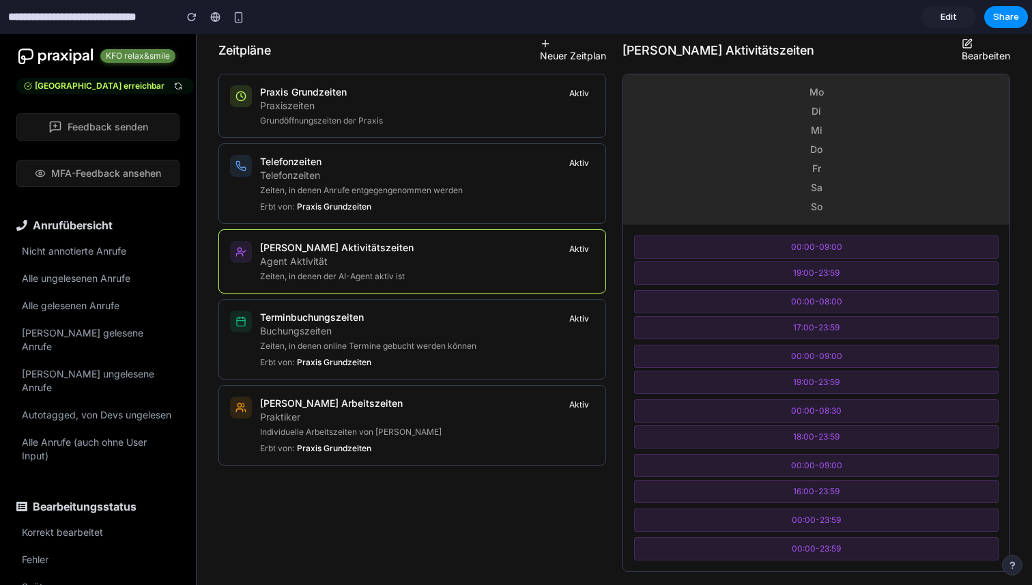
click at [411, 302] on div "Terminbuchungszeiten Buchungszeiten Zeiten, in denen online Termine gebucht wer…" at bounding box center [413, 339] width 388 height 81
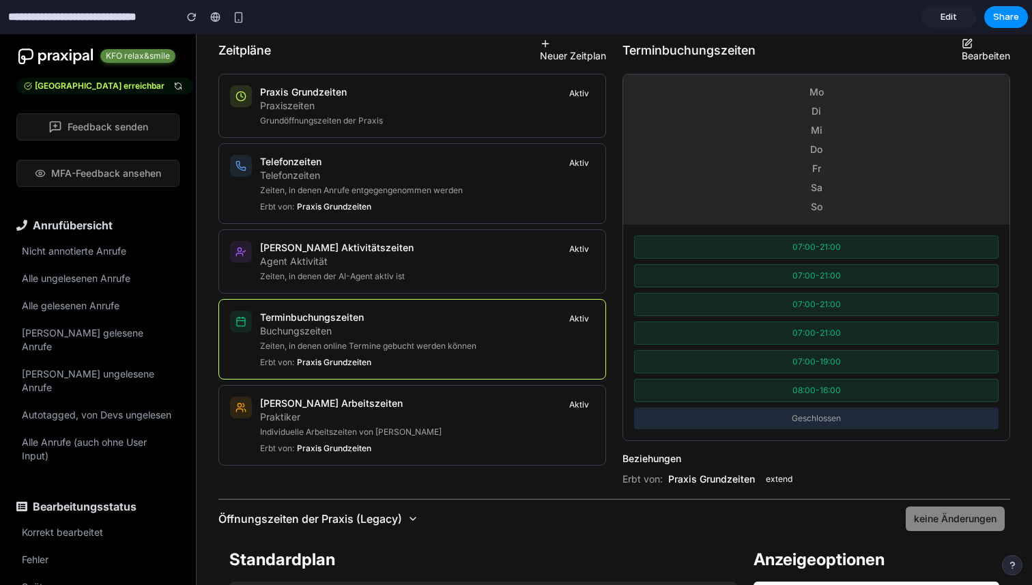
click at [421, 400] on div "Dr. Müller Arbeitszeiten Praktiker Individuelle Arbeitszeiten von Dr. Müller Er…" at bounding box center [412, 425] width 365 height 57
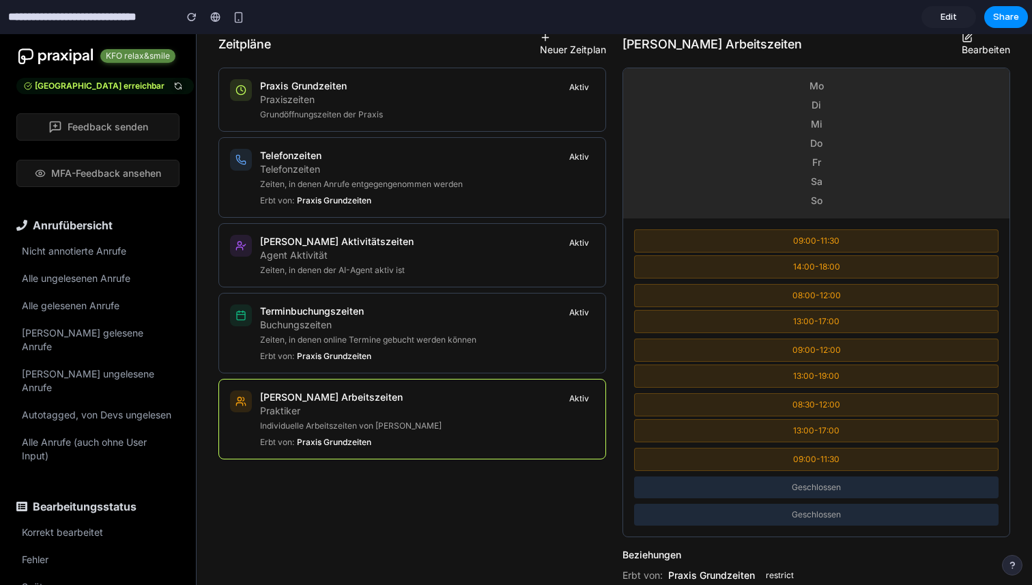
scroll to position [131, 0]
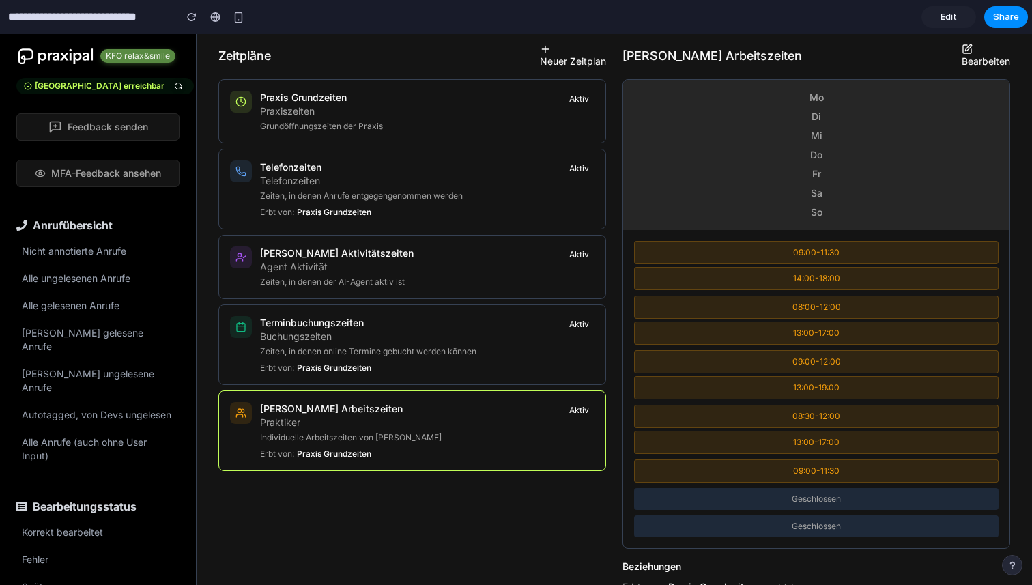
click at [436, 114] on div "Praxis Grundzeiten Praxiszeiten Grundöffnungszeiten der Praxis Aktiv" at bounding box center [412, 111] width 365 height 41
